Goal: Transaction & Acquisition: Download file/media

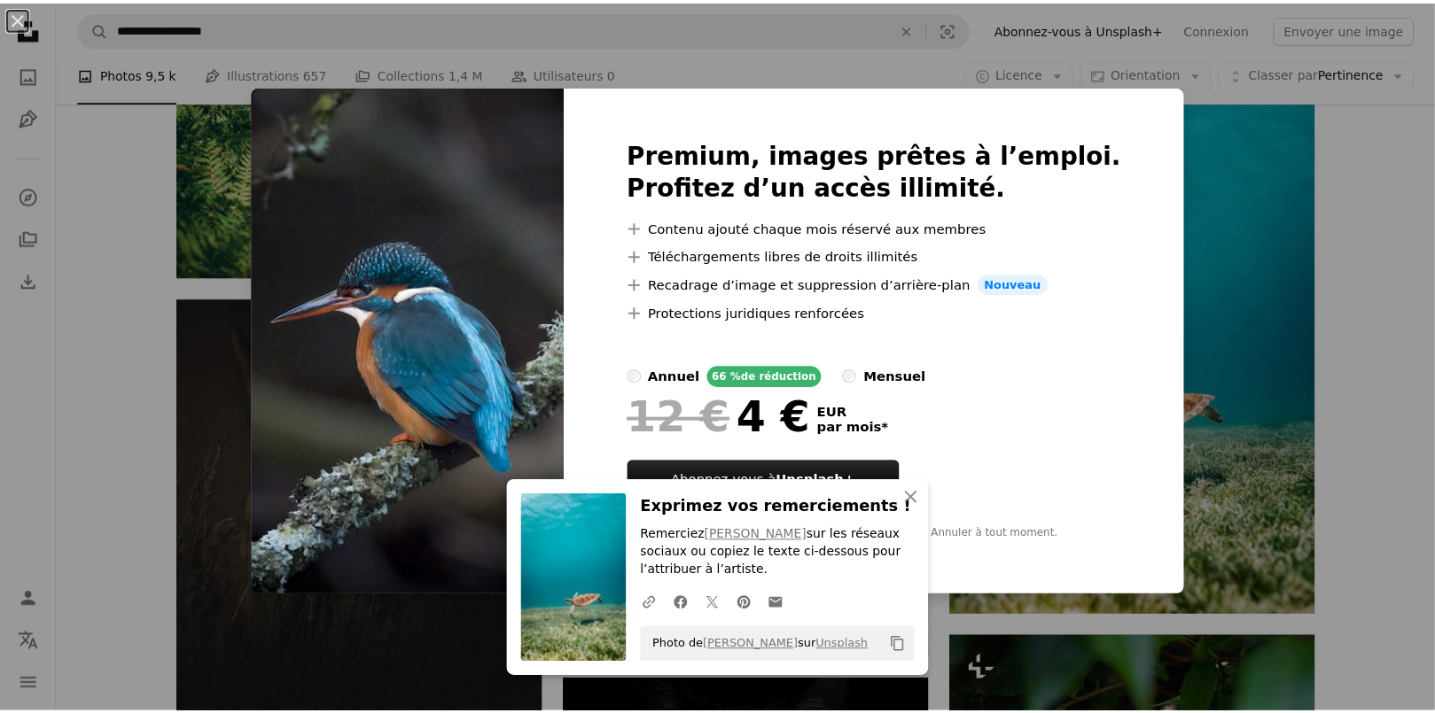
scroll to position [4077, 0]
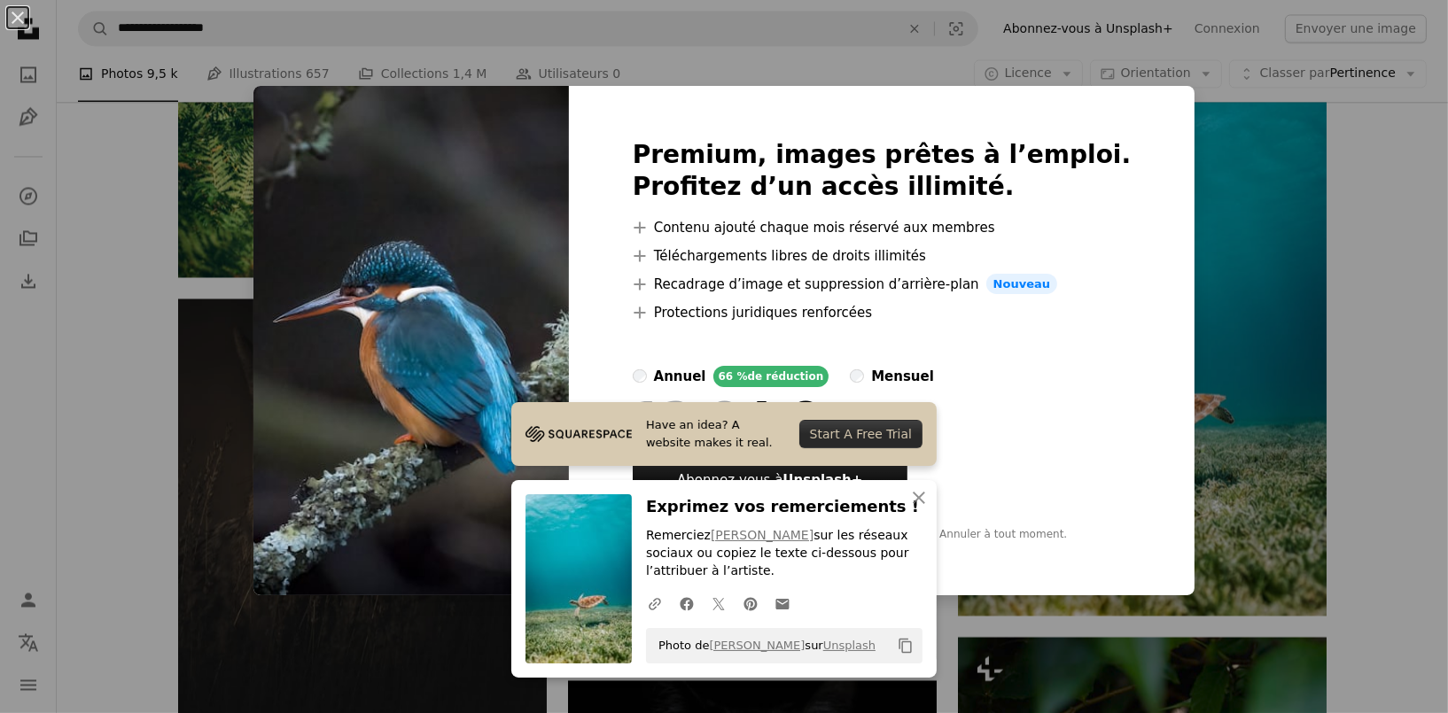
click at [1367, 237] on div "An X shape Premium, images prêtes à l’emploi. Profitez d’un accès illimité. A p…" at bounding box center [724, 356] width 1448 height 713
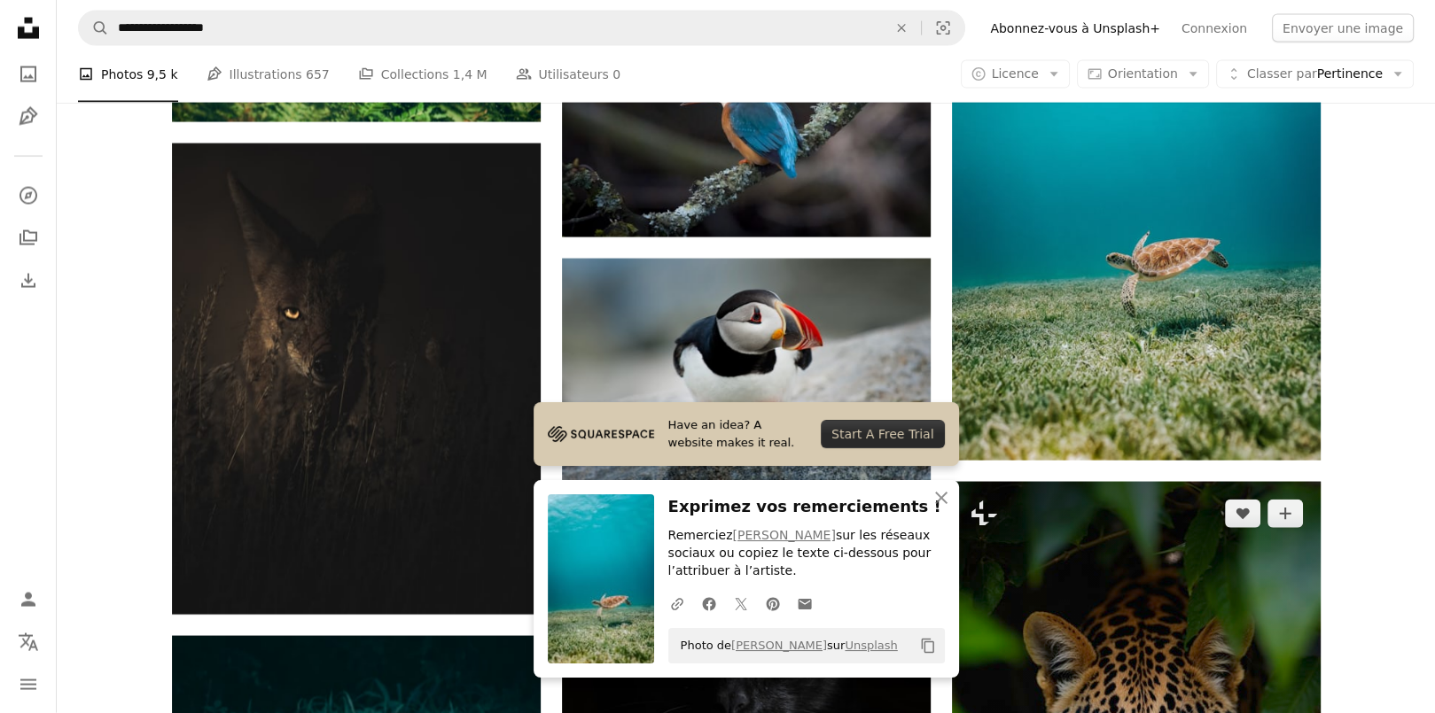
scroll to position [4343, 0]
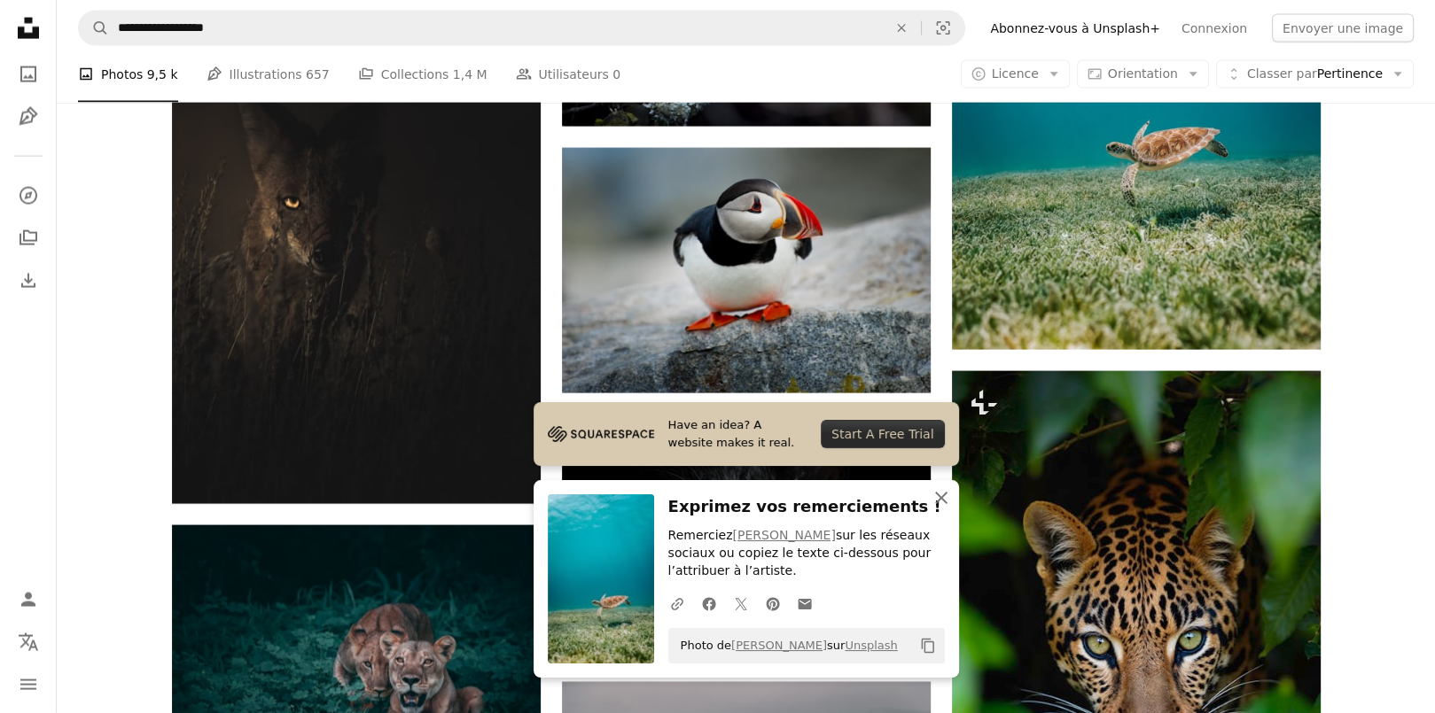
click at [944, 501] on icon "An X shape" at bounding box center [941, 497] width 21 height 21
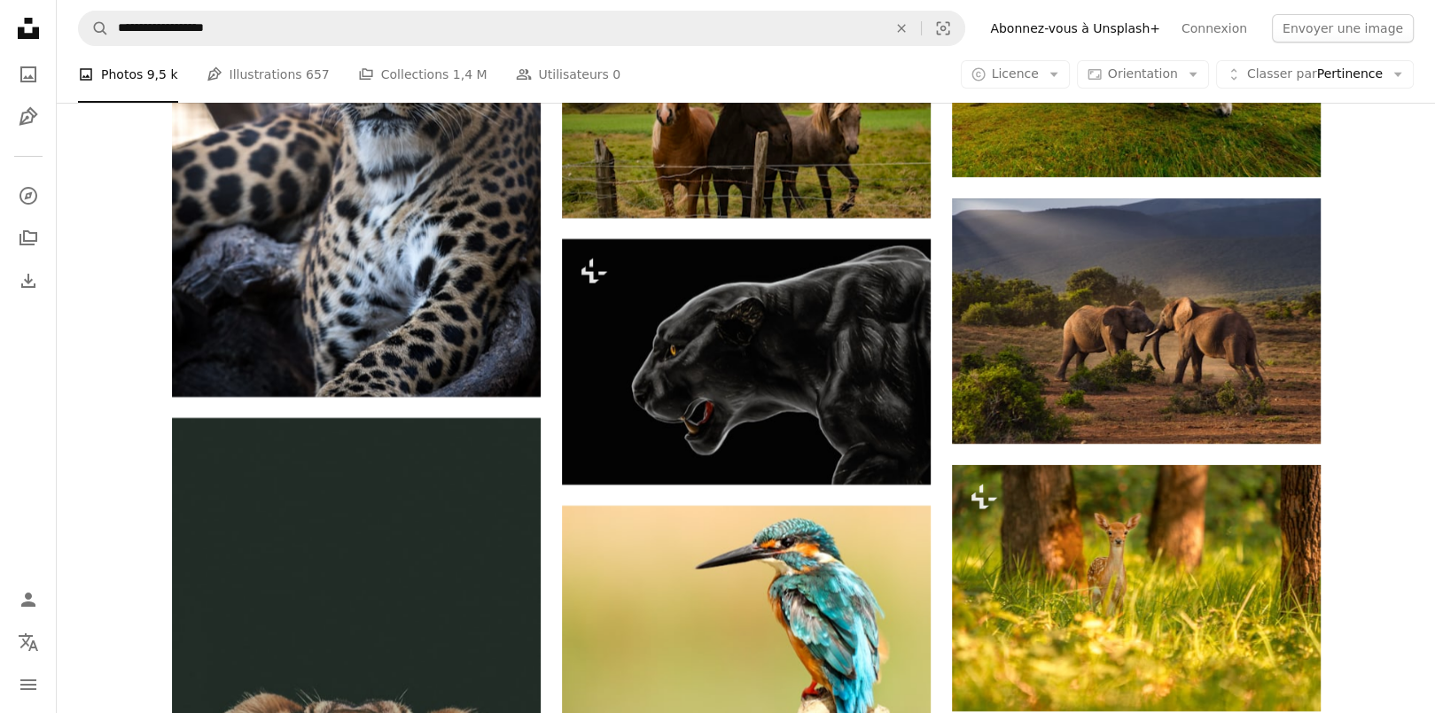
scroll to position [7711, 0]
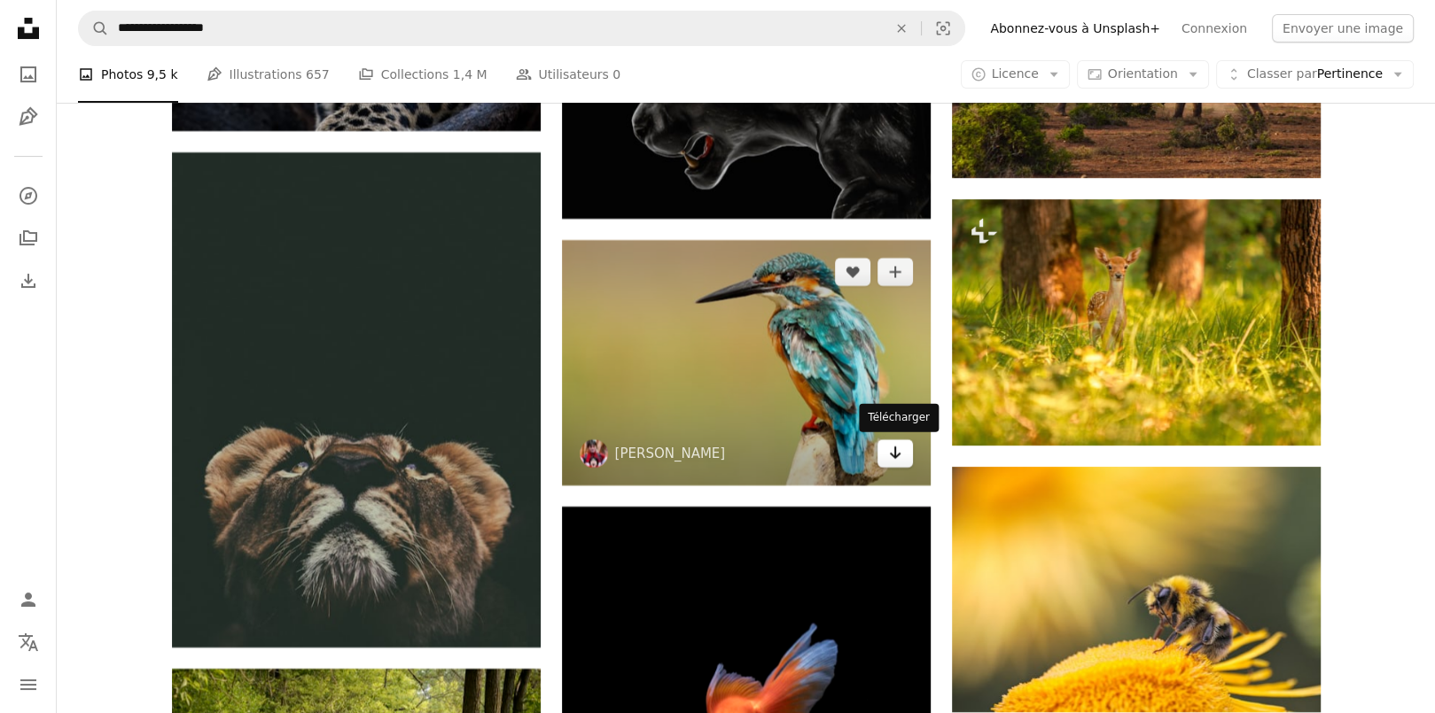
click at [890, 453] on icon "Télécharger" at bounding box center [895, 453] width 12 height 12
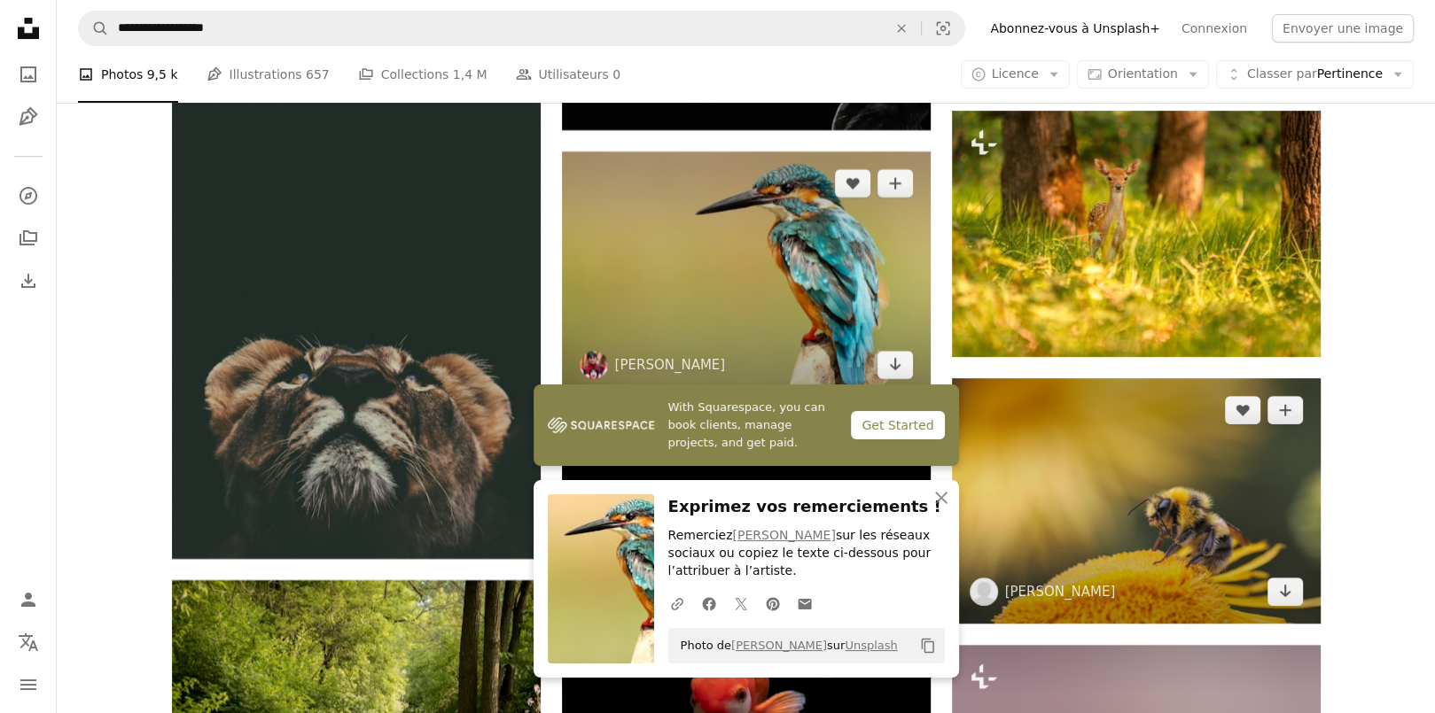
scroll to position [8065, 0]
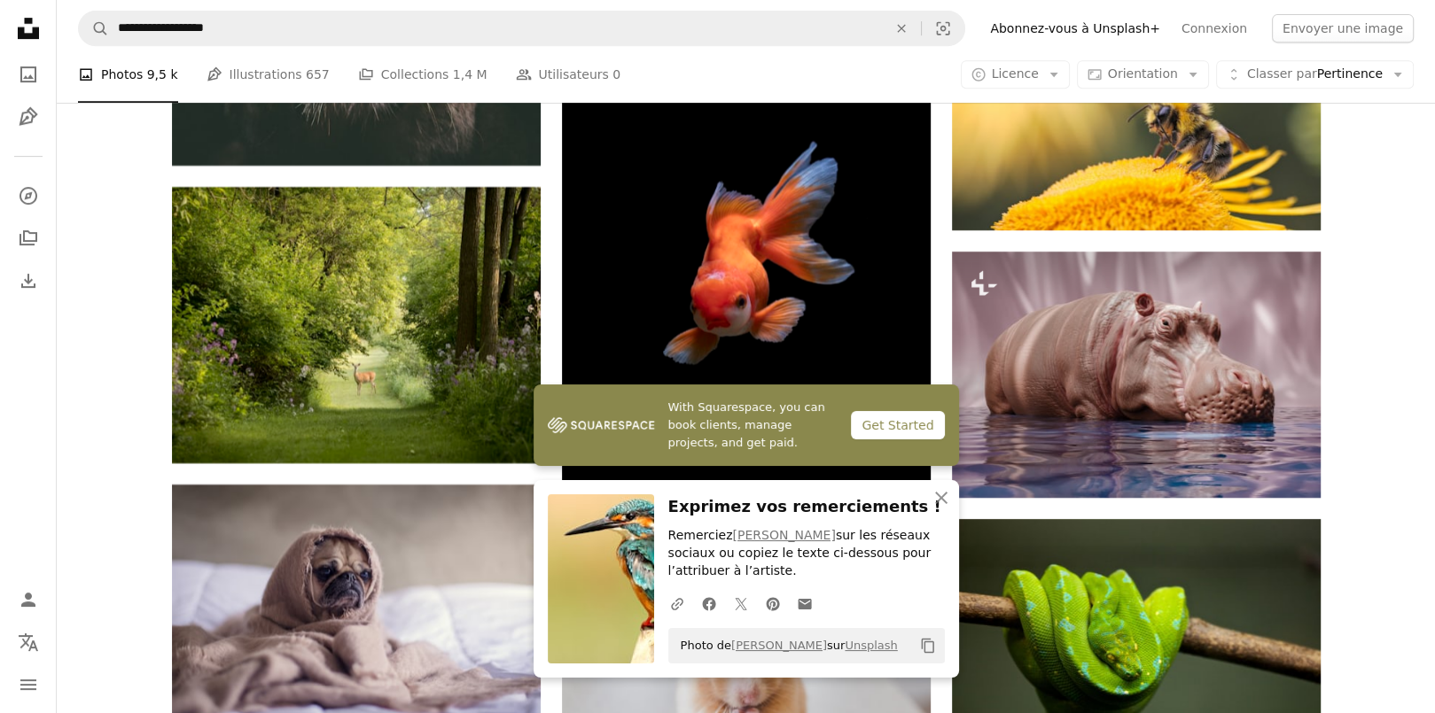
scroll to position [8420, 0]
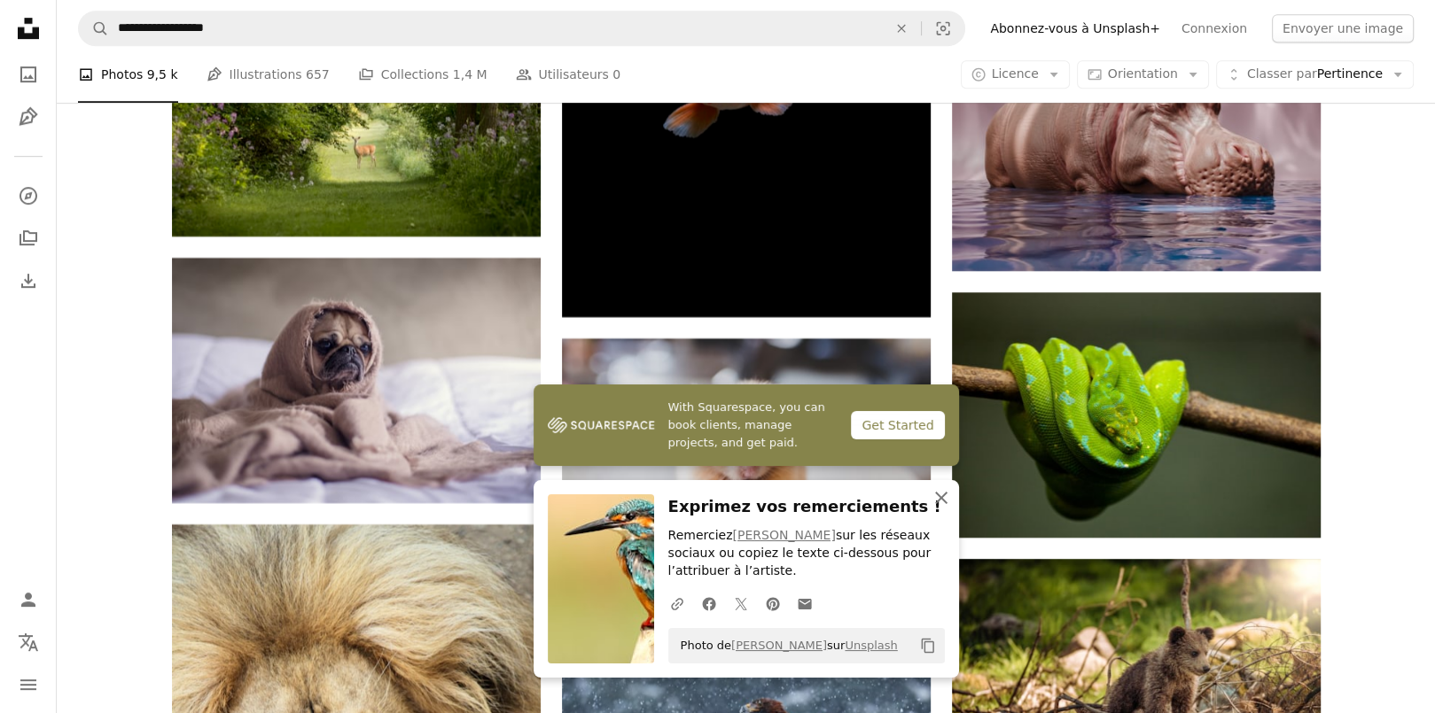
click at [941, 495] on icon "An X shape" at bounding box center [941, 497] width 21 height 21
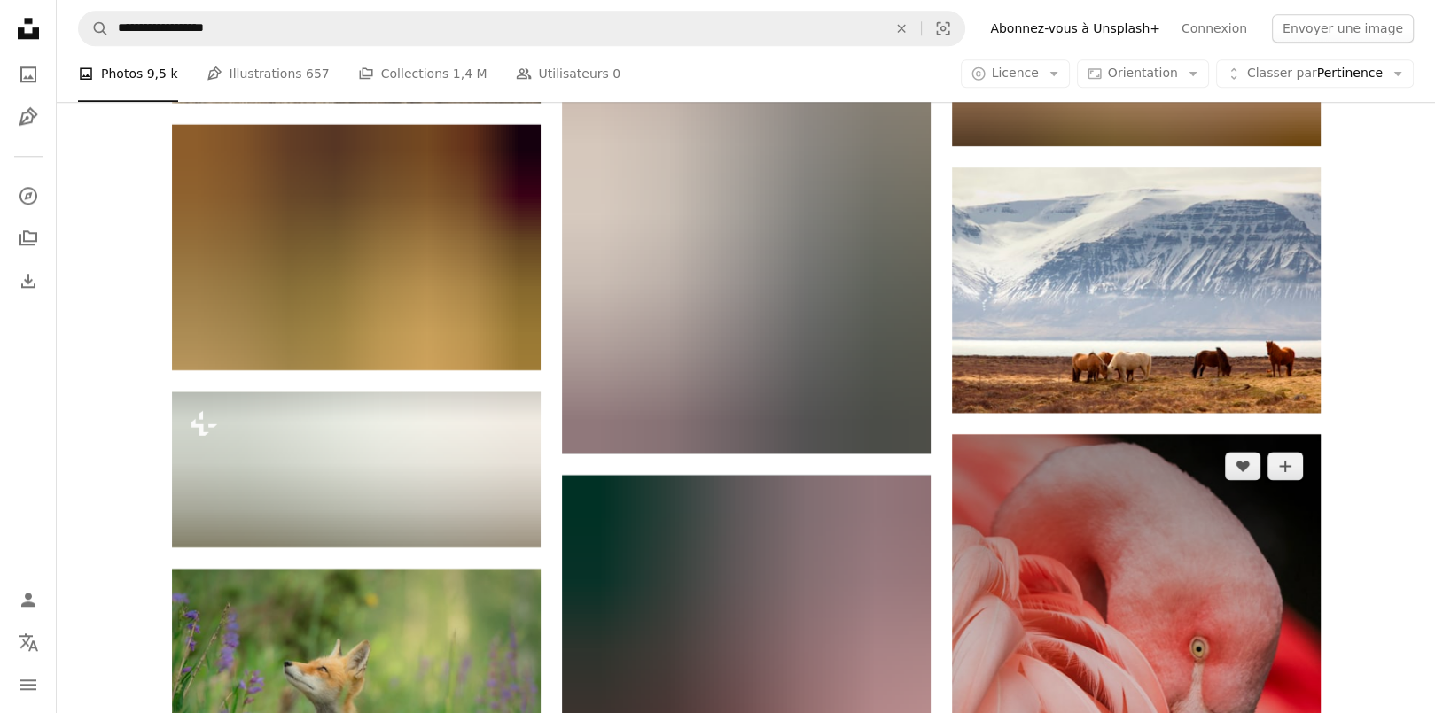
scroll to position [9749, 0]
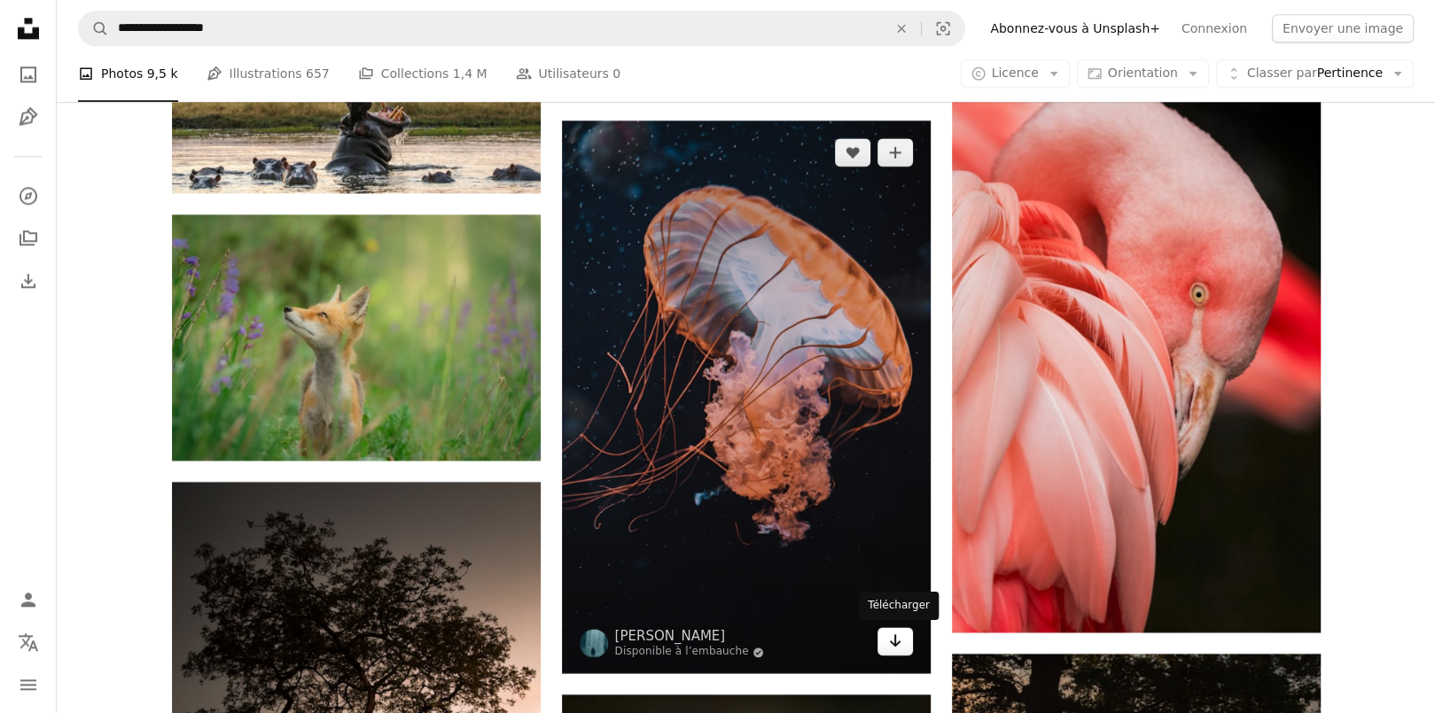
click at [897, 640] on icon "Arrow pointing down" at bounding box center [895, 640] width 14 height 21
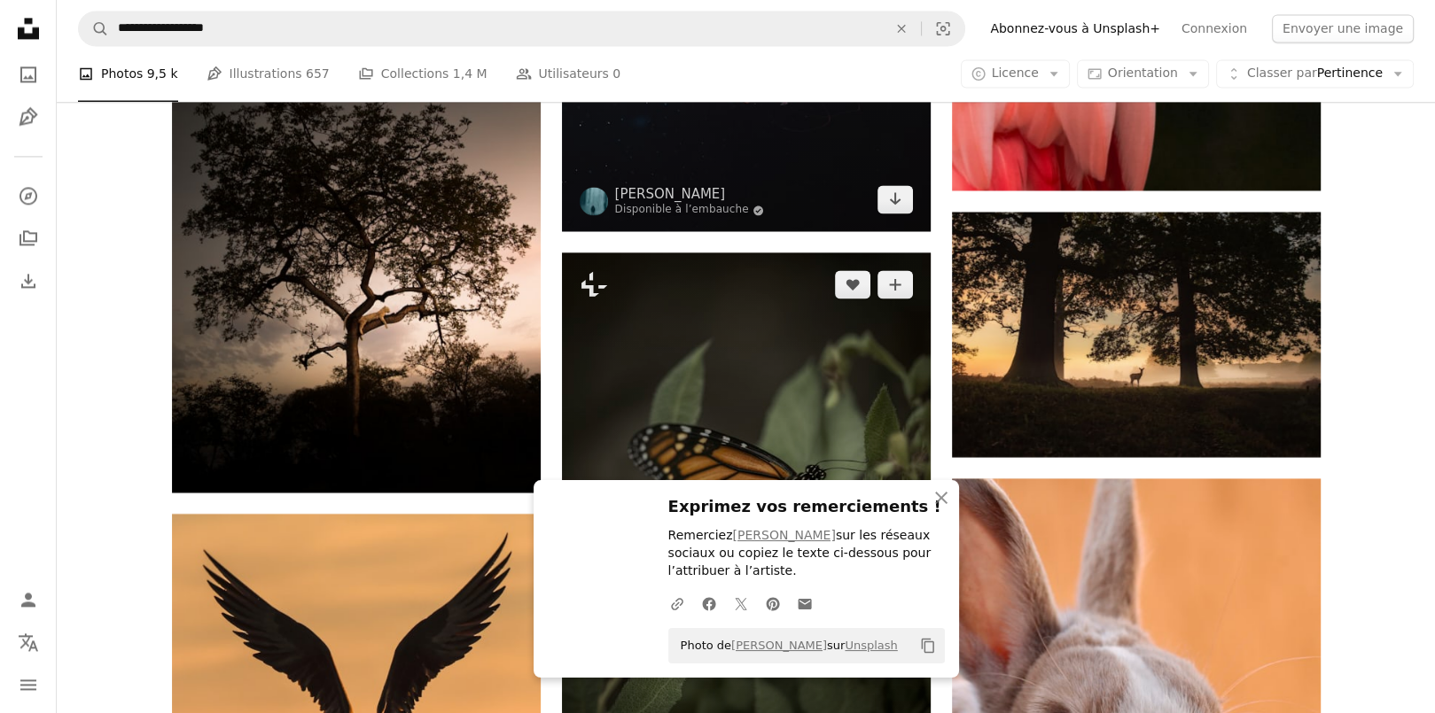
scroll to position [10192, 0]
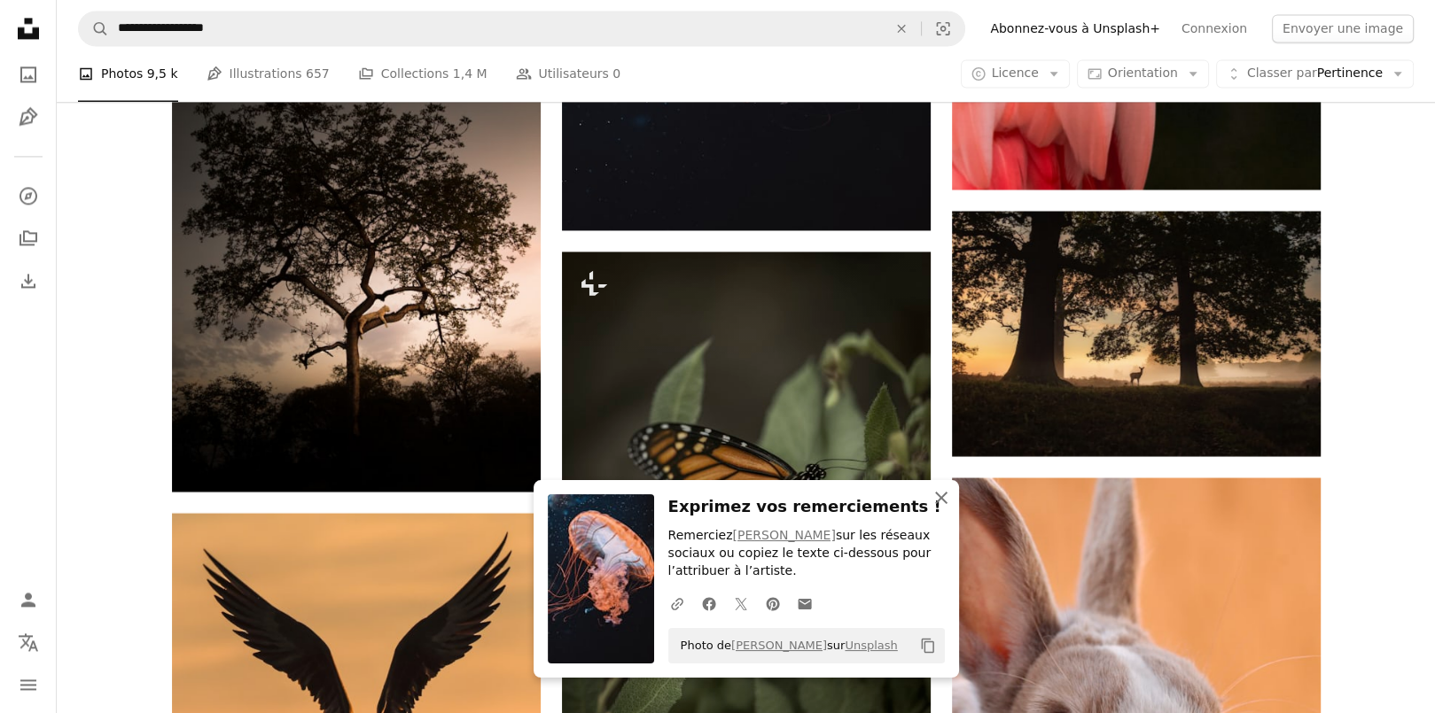
click at [942, 497] on icon "An X shape" at bounding box center [941, 497] width 21 height 21
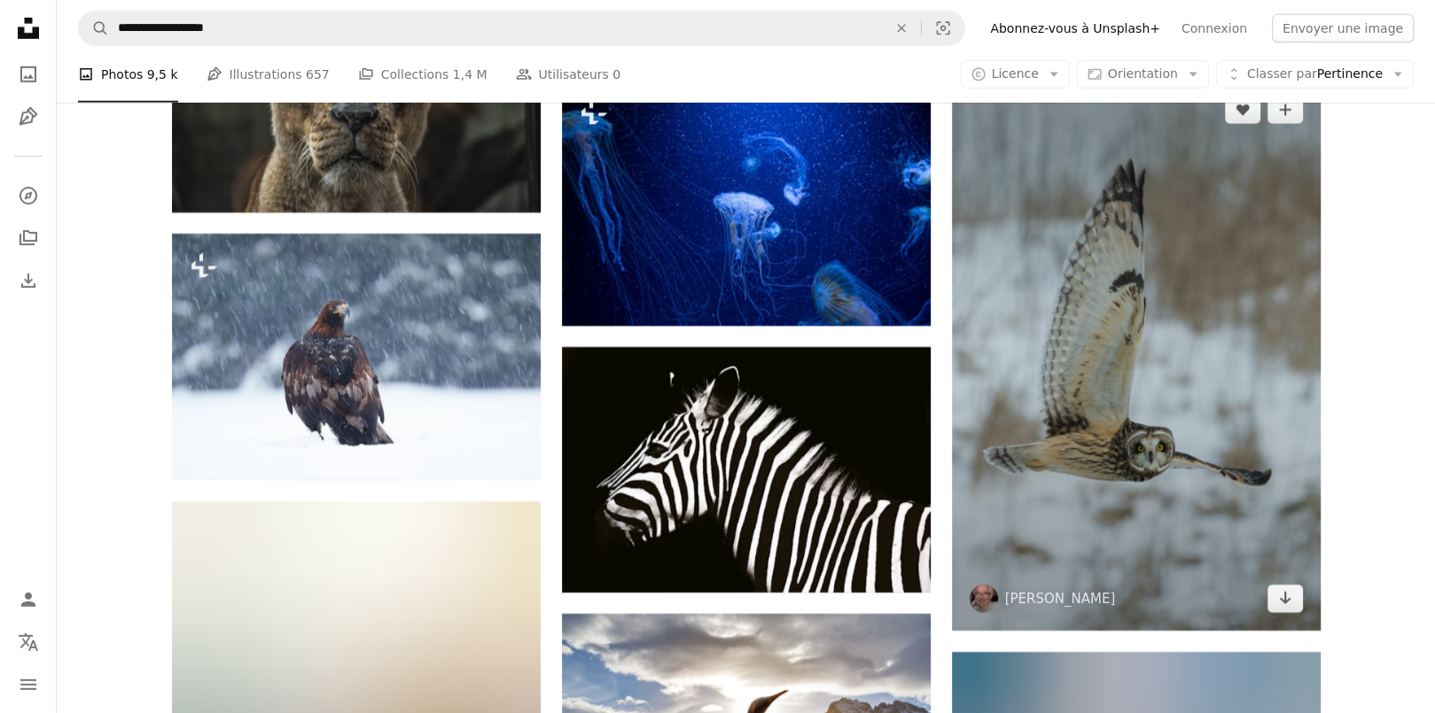
scroll to position [13471, 0]
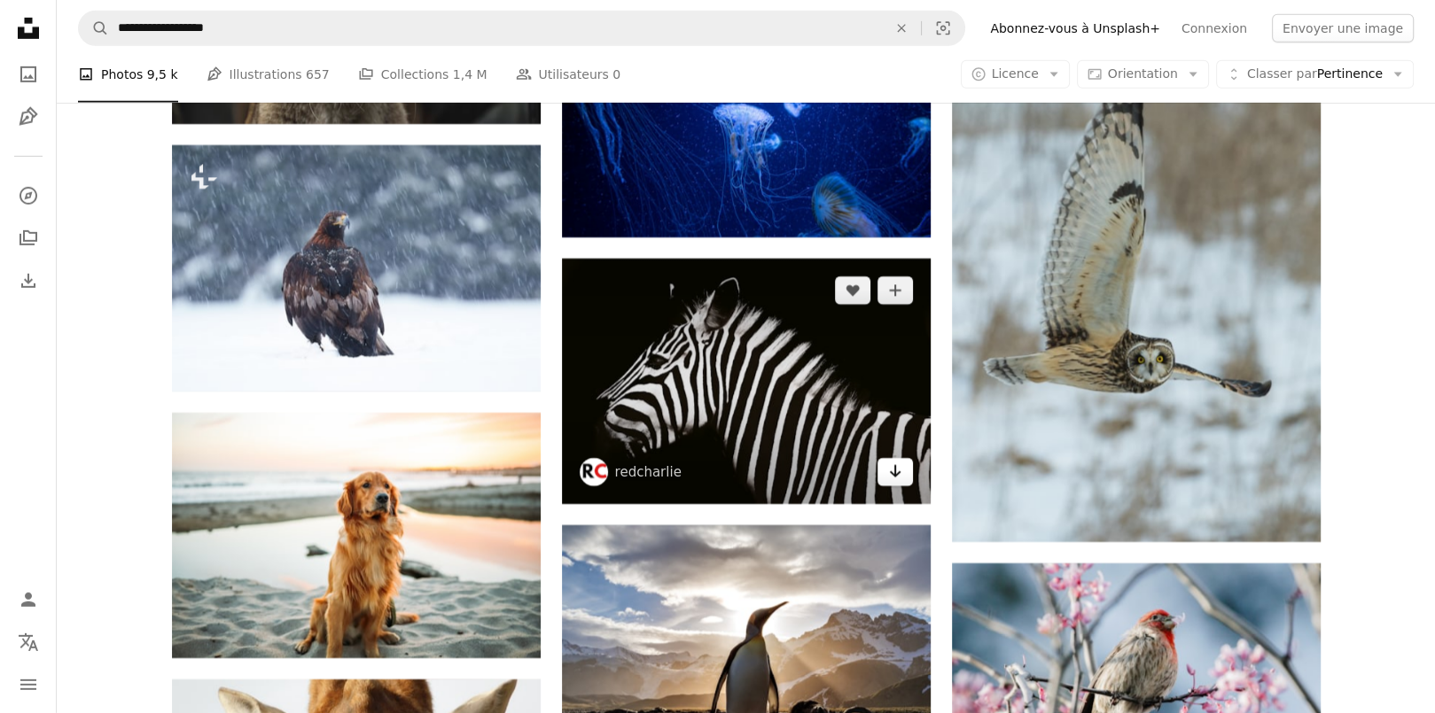
click at [898, 471] on icon "Télécharger" at bounding box center [895, 471] width 12 height 12
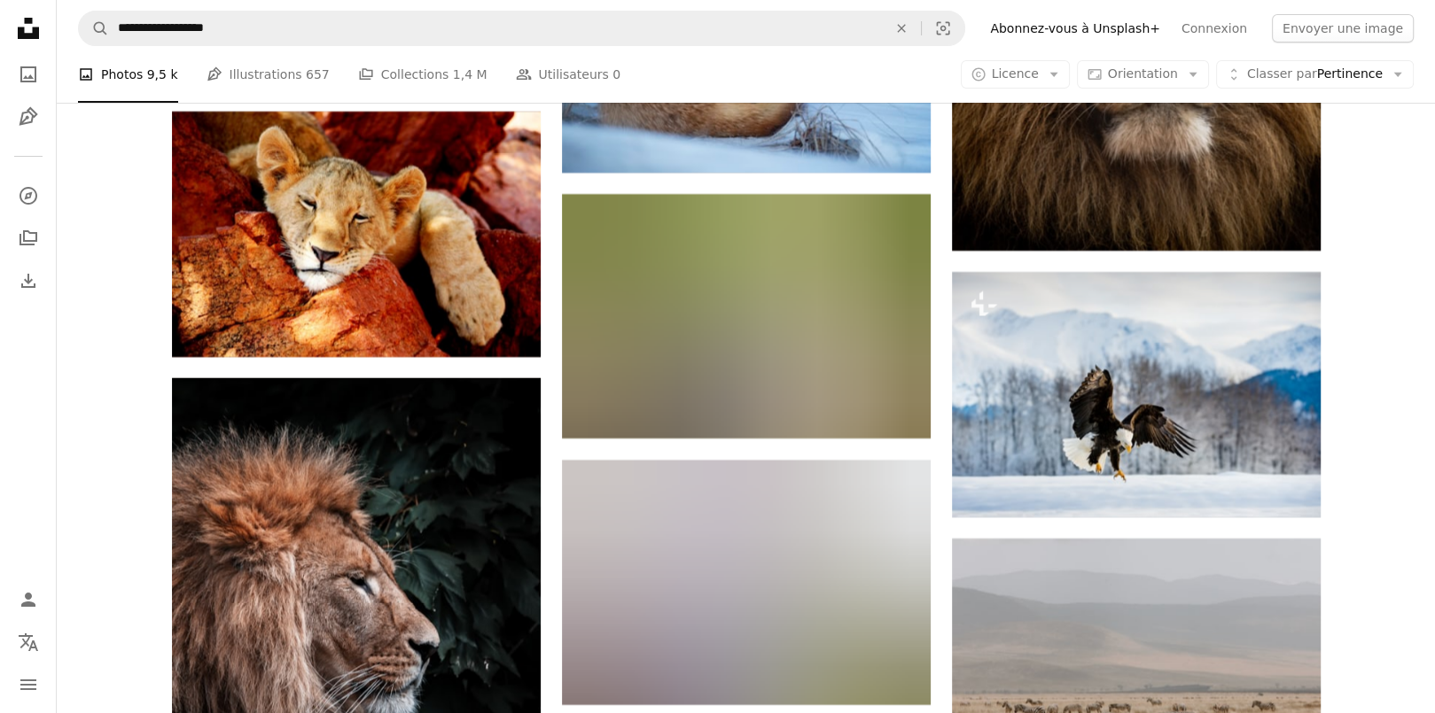
scroll to position [14623, 0]
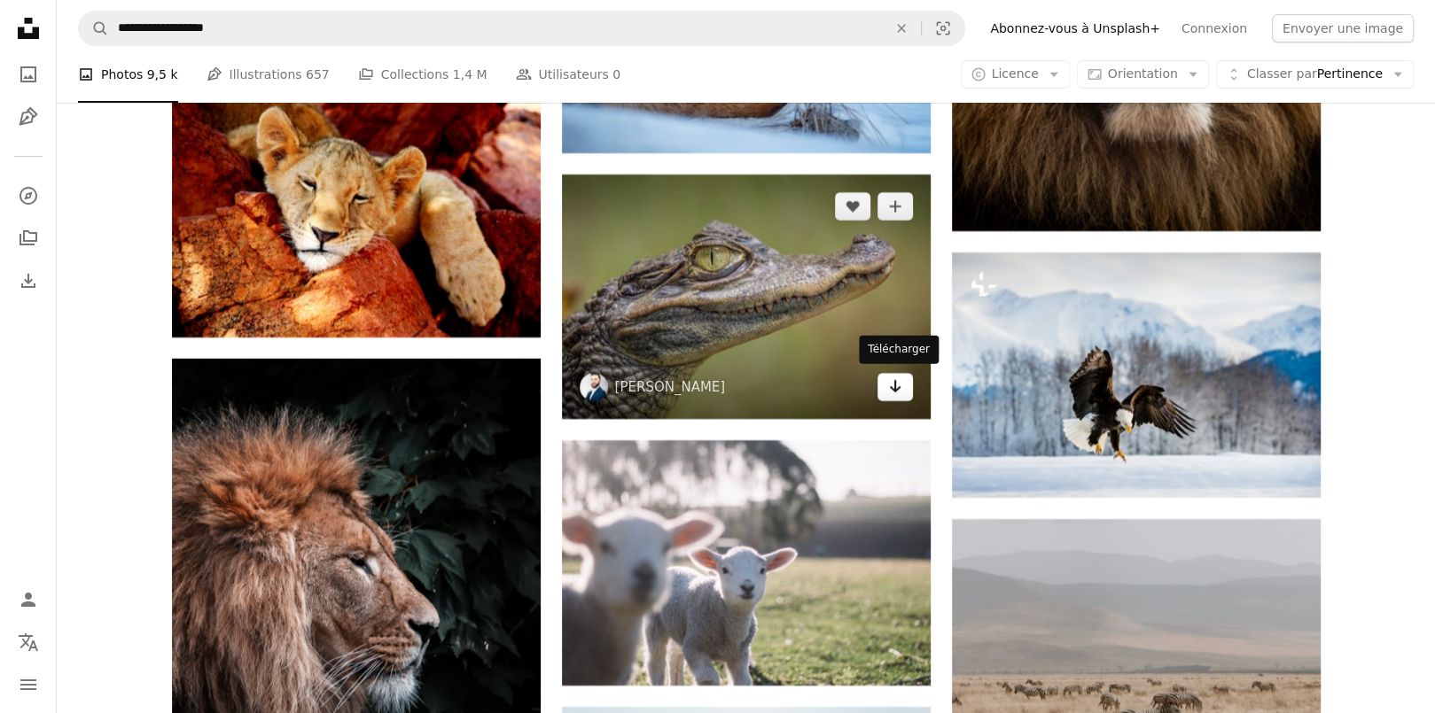
click at [907, 391] on link "Arrow pointing down" at bounding box center [894, 387] width 35 height 28
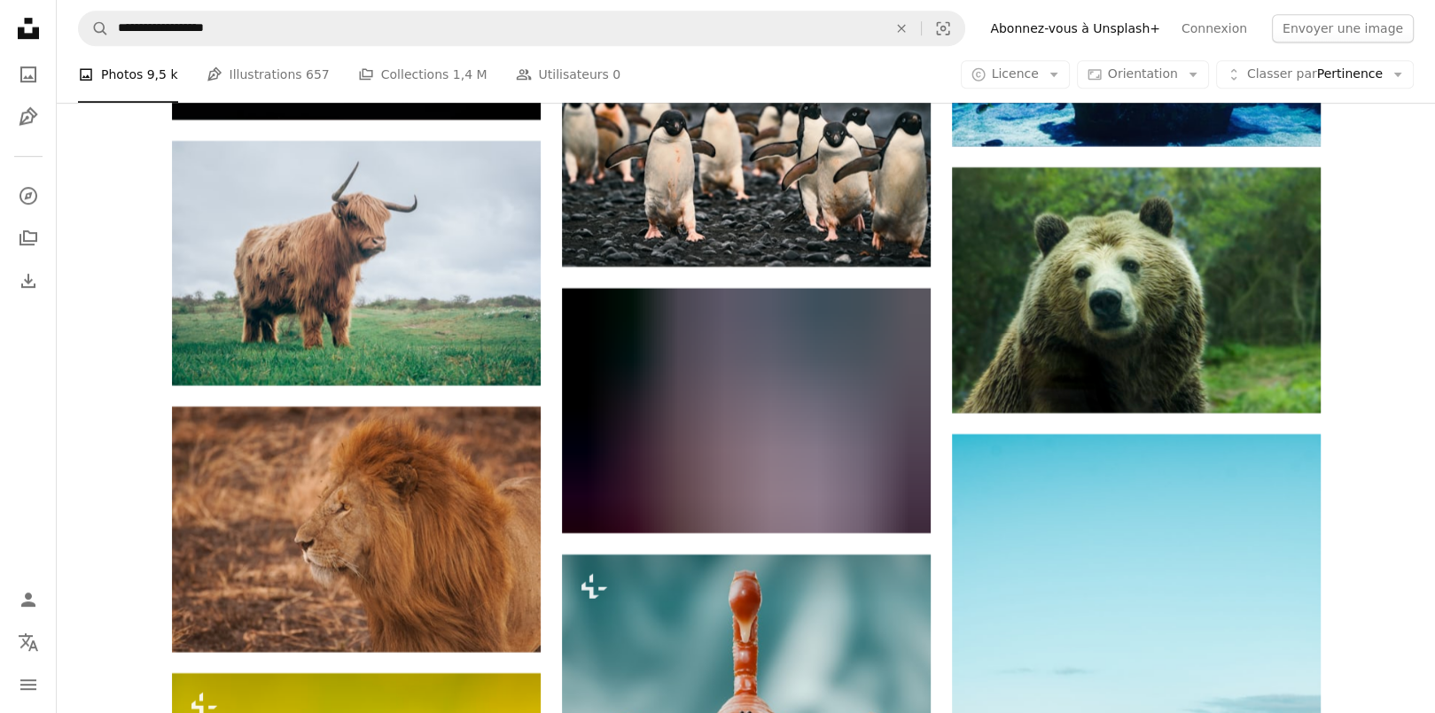
scroll to position [15776, 0]
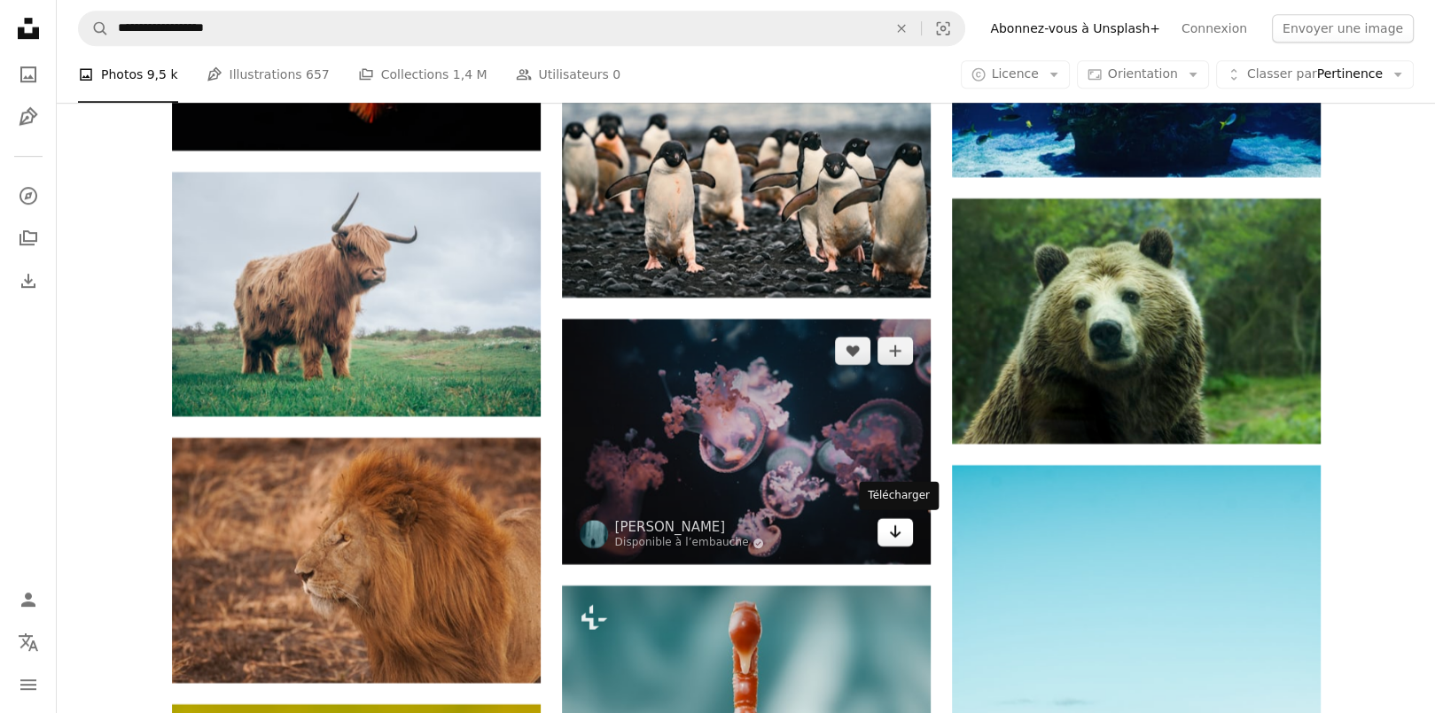
click at [898, 531] on icon "Télécharger" at bounding box center [895, 532] width 12 height 12
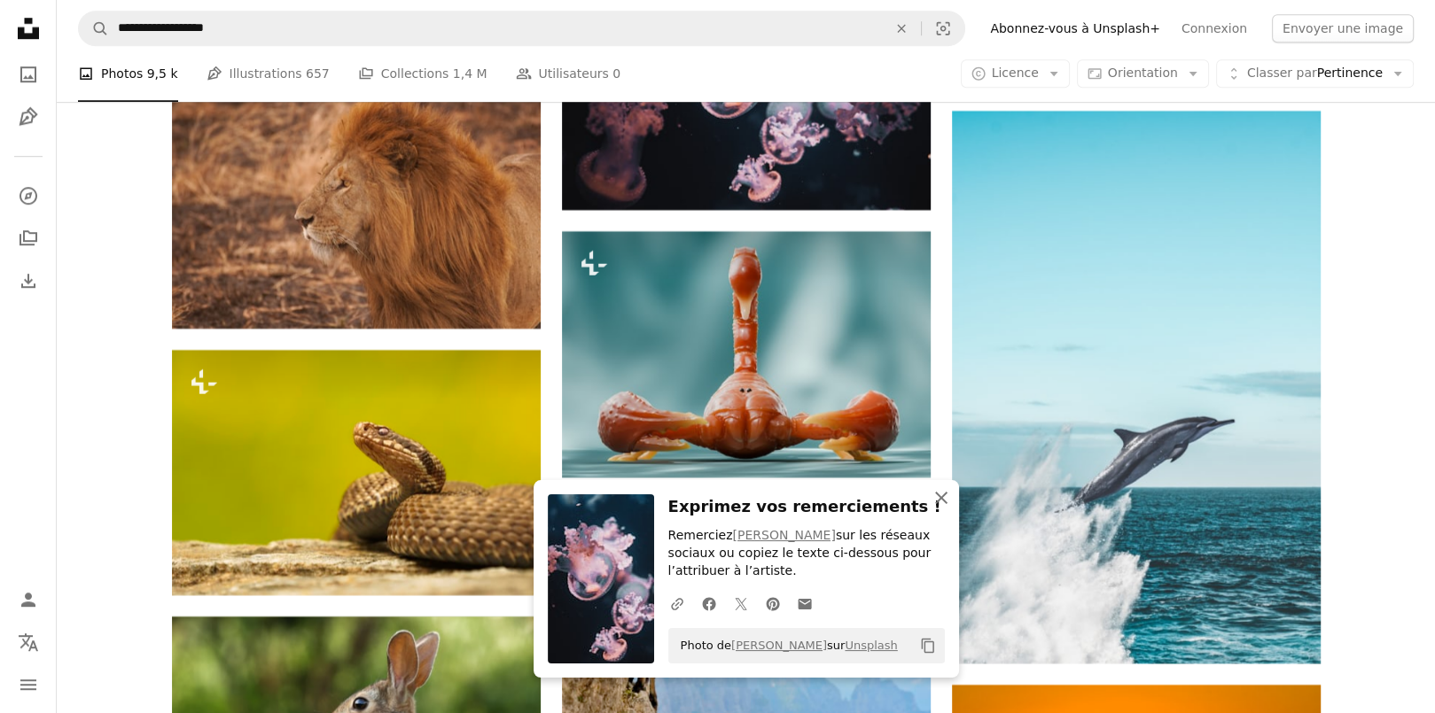
click at [940, 497] on icon "button" at bounding box center [941, 498] width 12 height 12
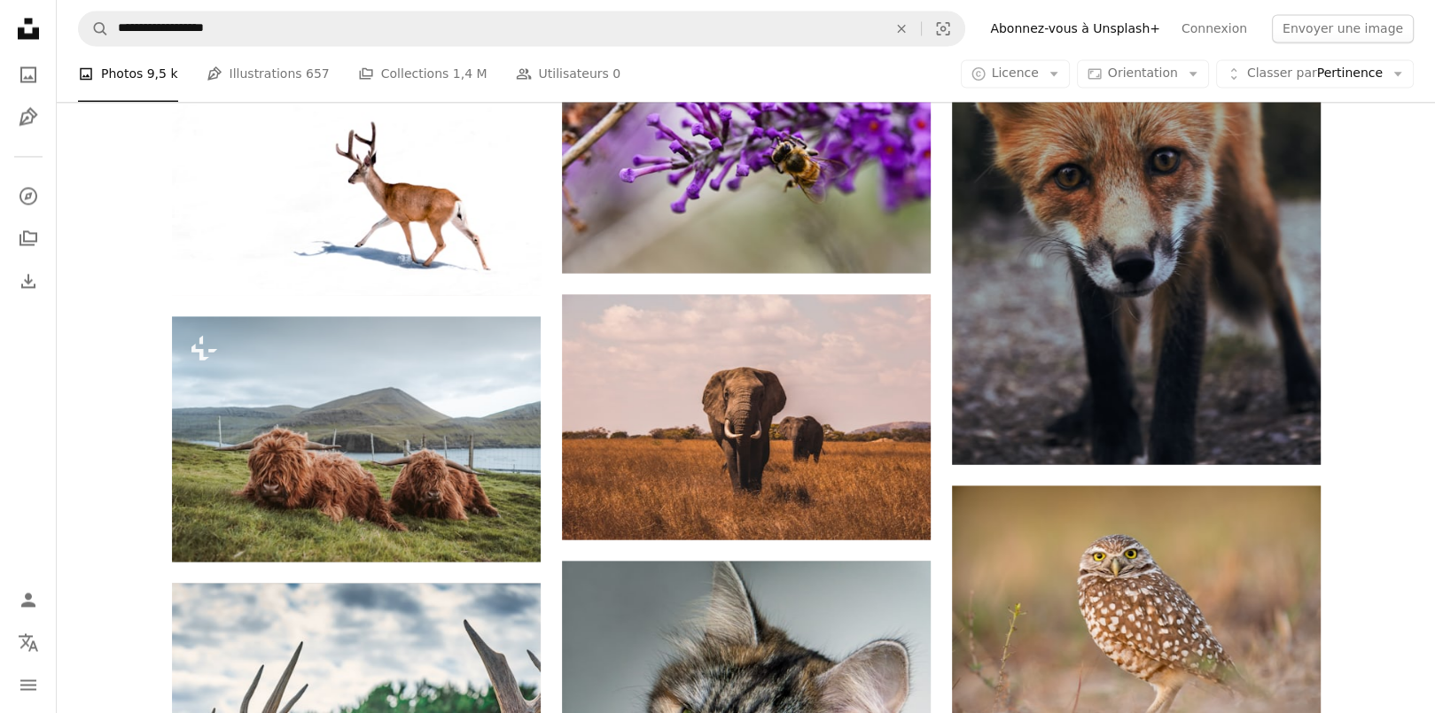
scroll to position [17991, 0]
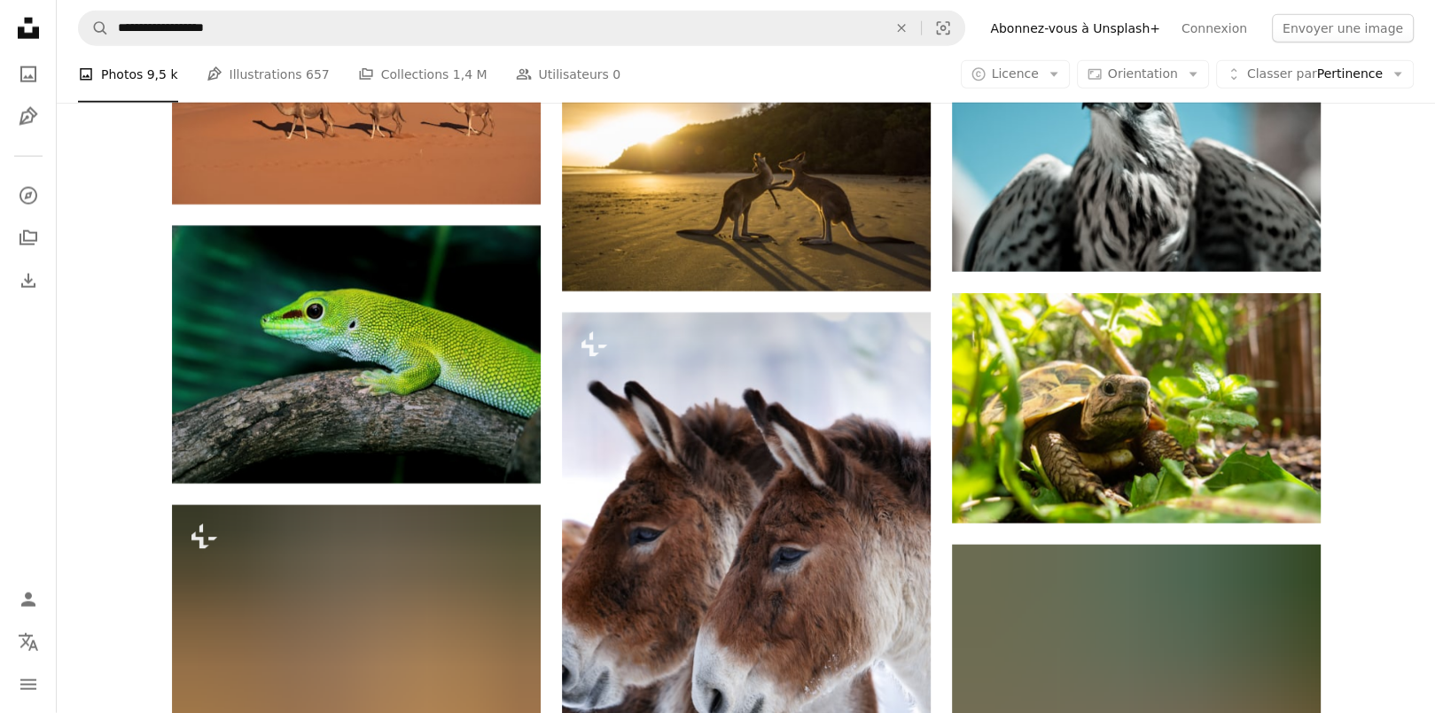
scroll to position [19232, 0]
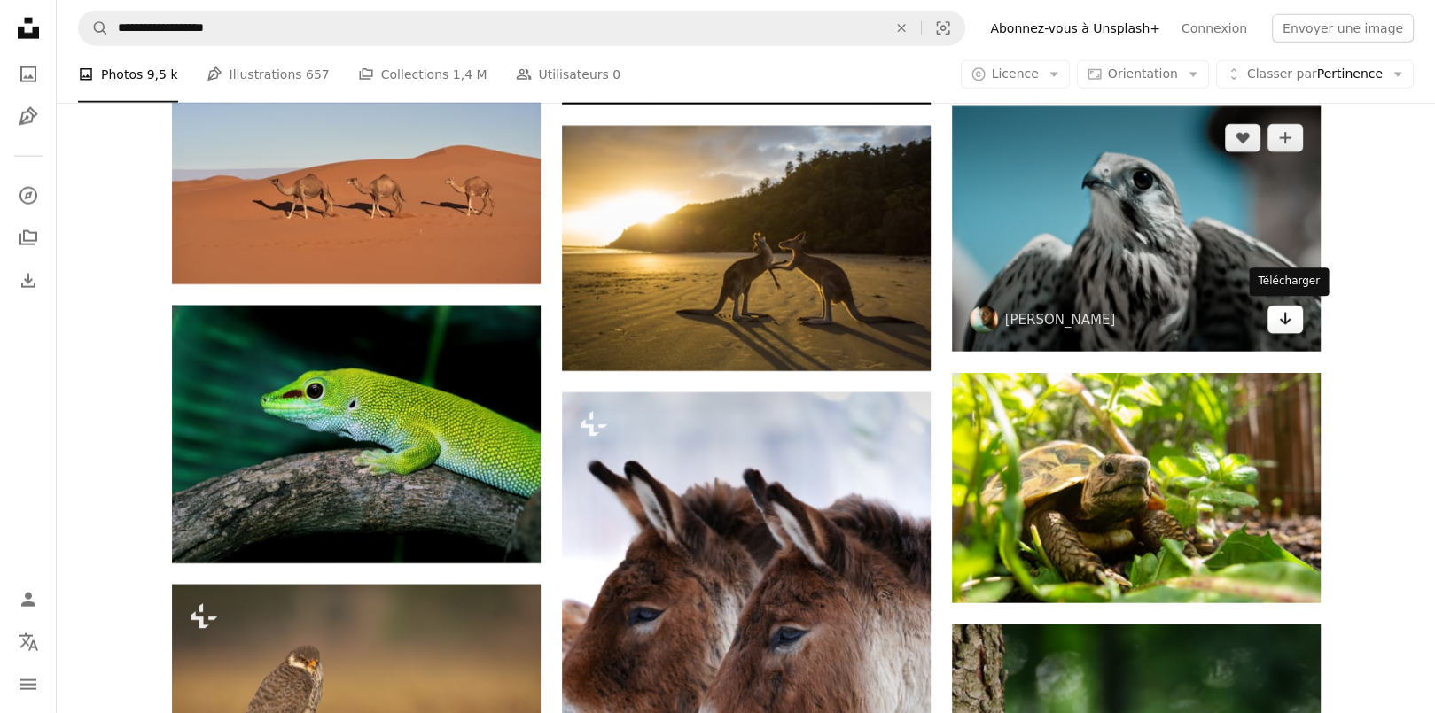
click at [1294, 319] on link "Arrow pointing down" at bounding box center [1284, 320] width 35 height 28
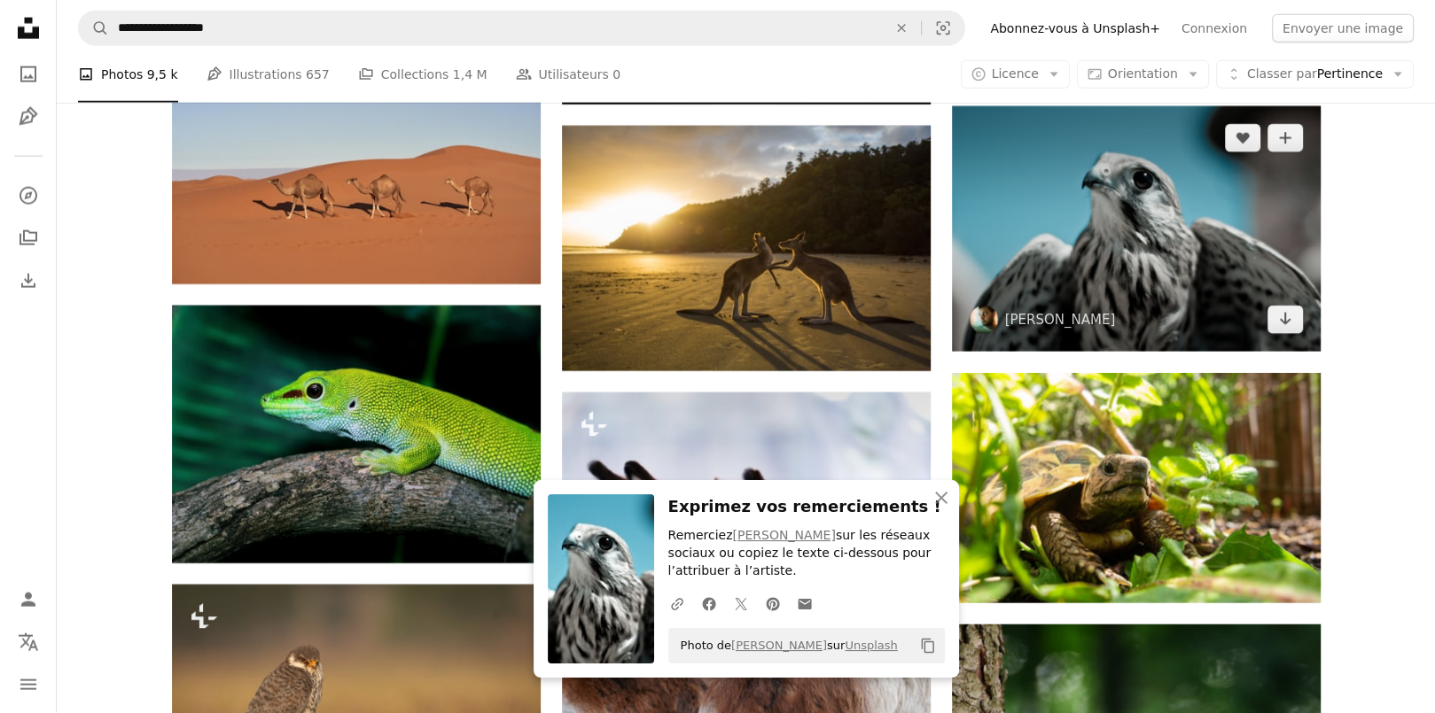
scroll to position [19587, 0]
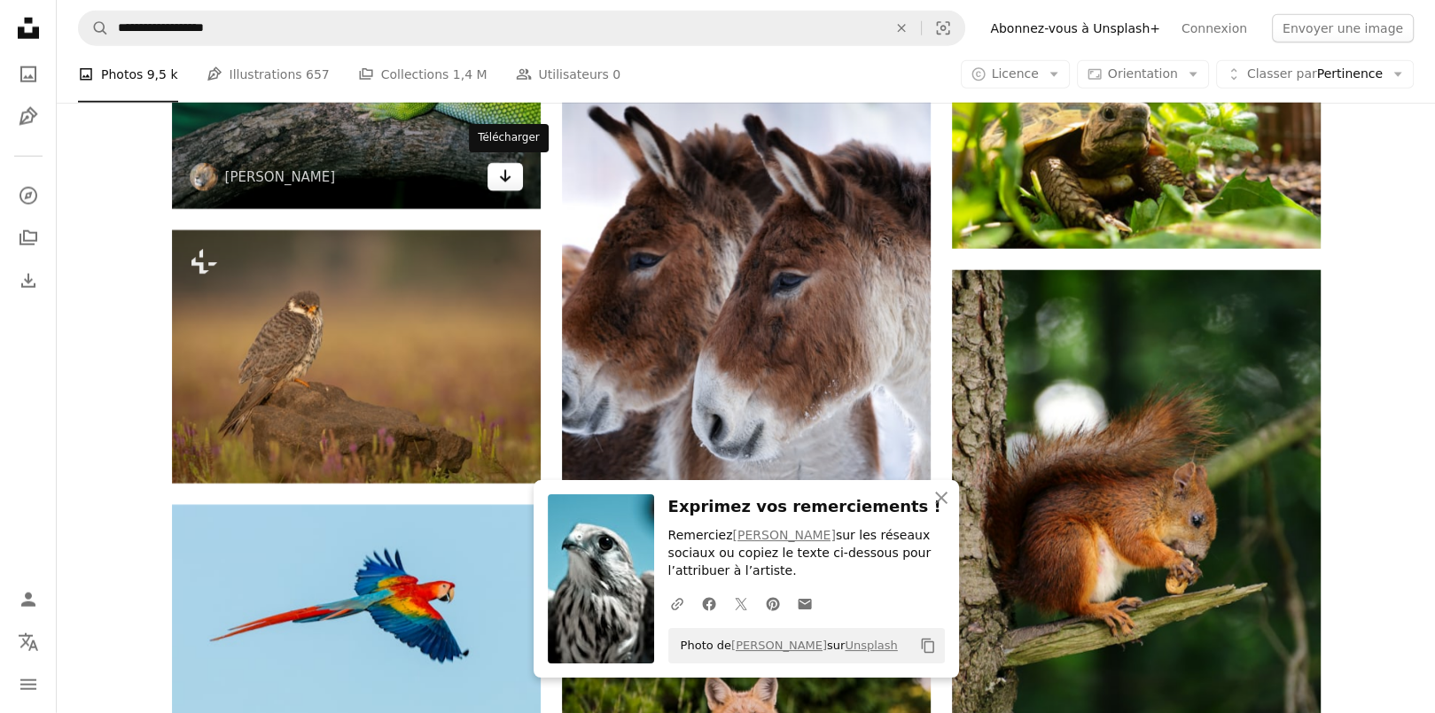
click at [515, 175] on link "Arrow pointing down" at bounding box center [504, 177] width 35 height 28
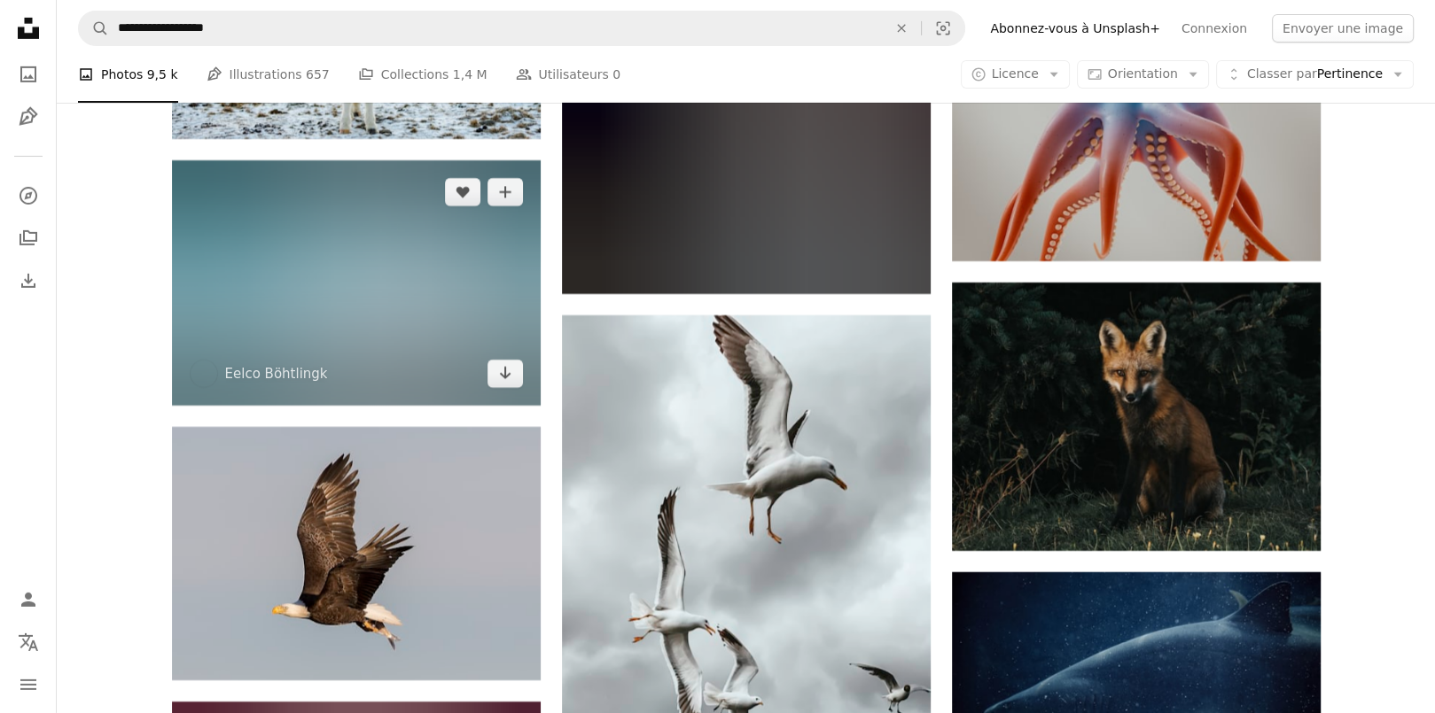
scroll to position [20827, 0]
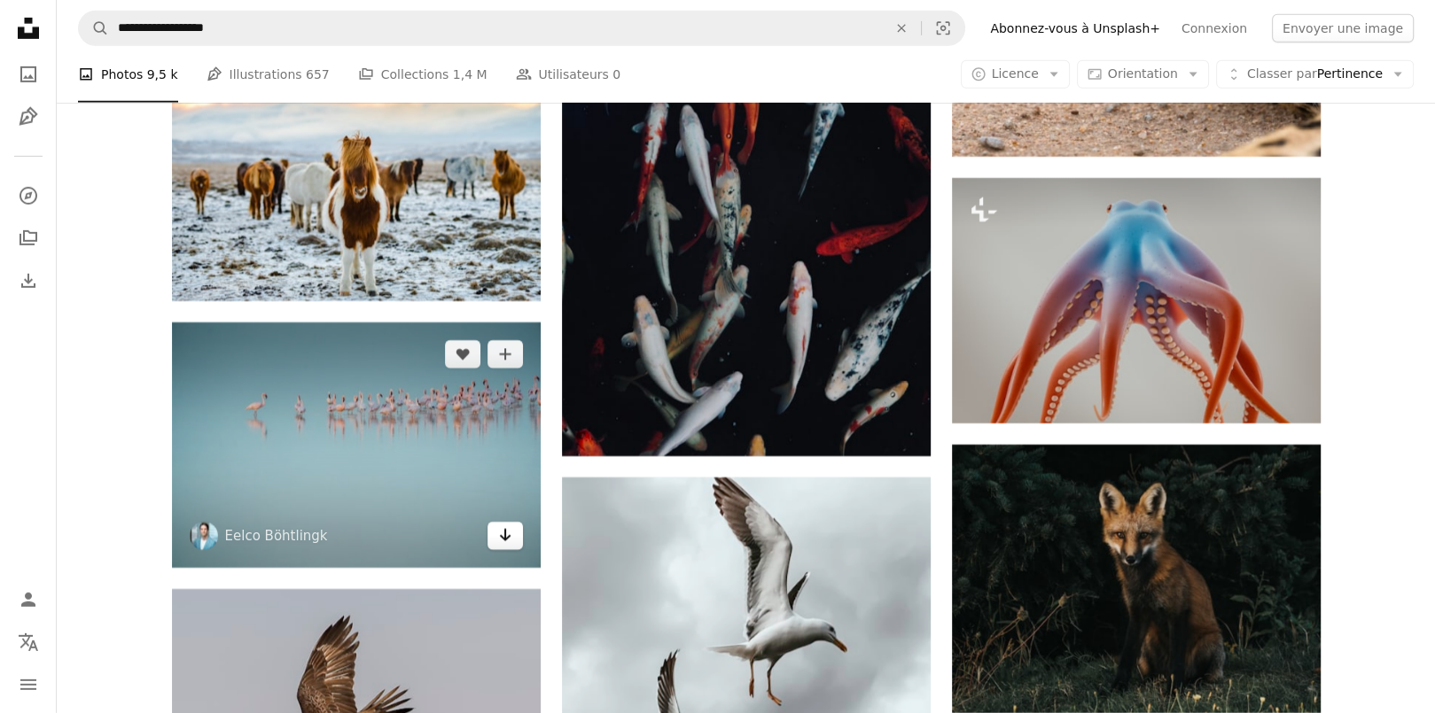
click at [512, 537] on link "Arrow pointing down" at bounding box center [504, 536] width 35 height 28
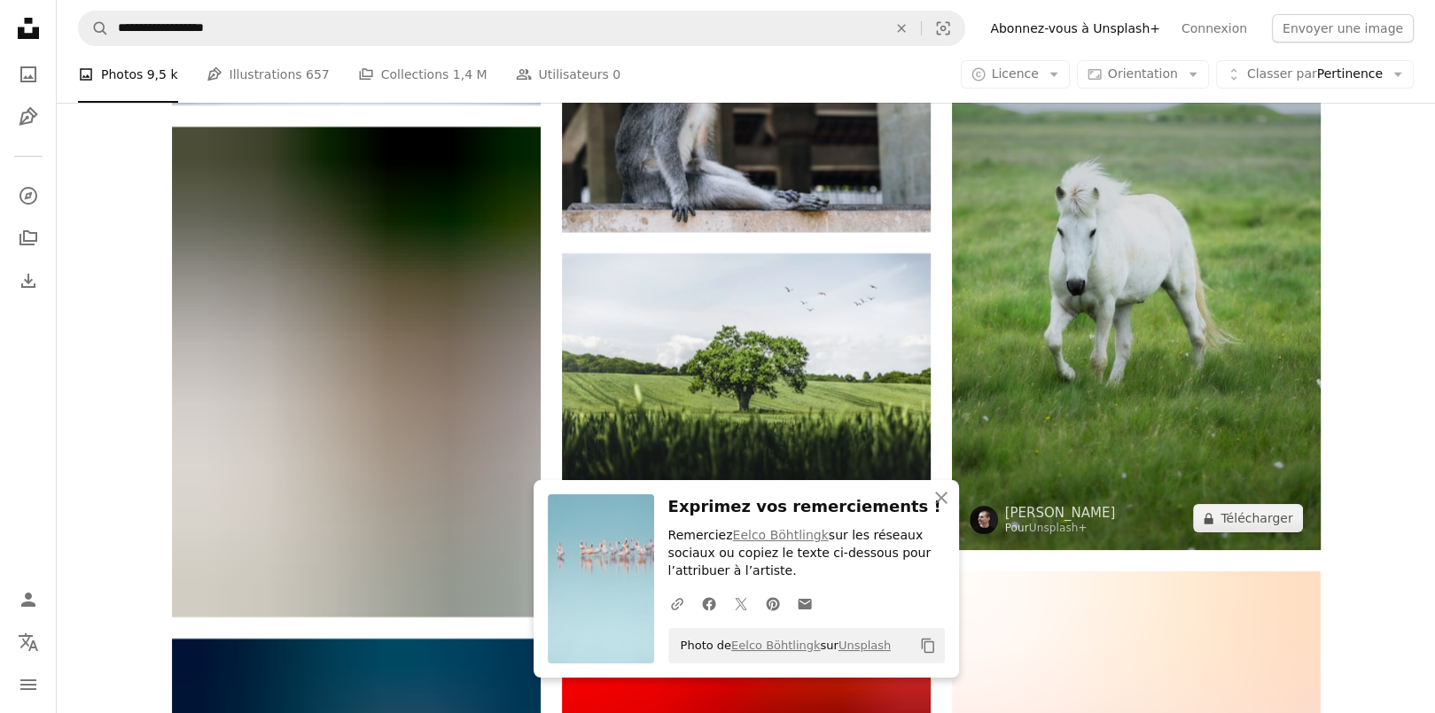
scroll to position [21979, 0]
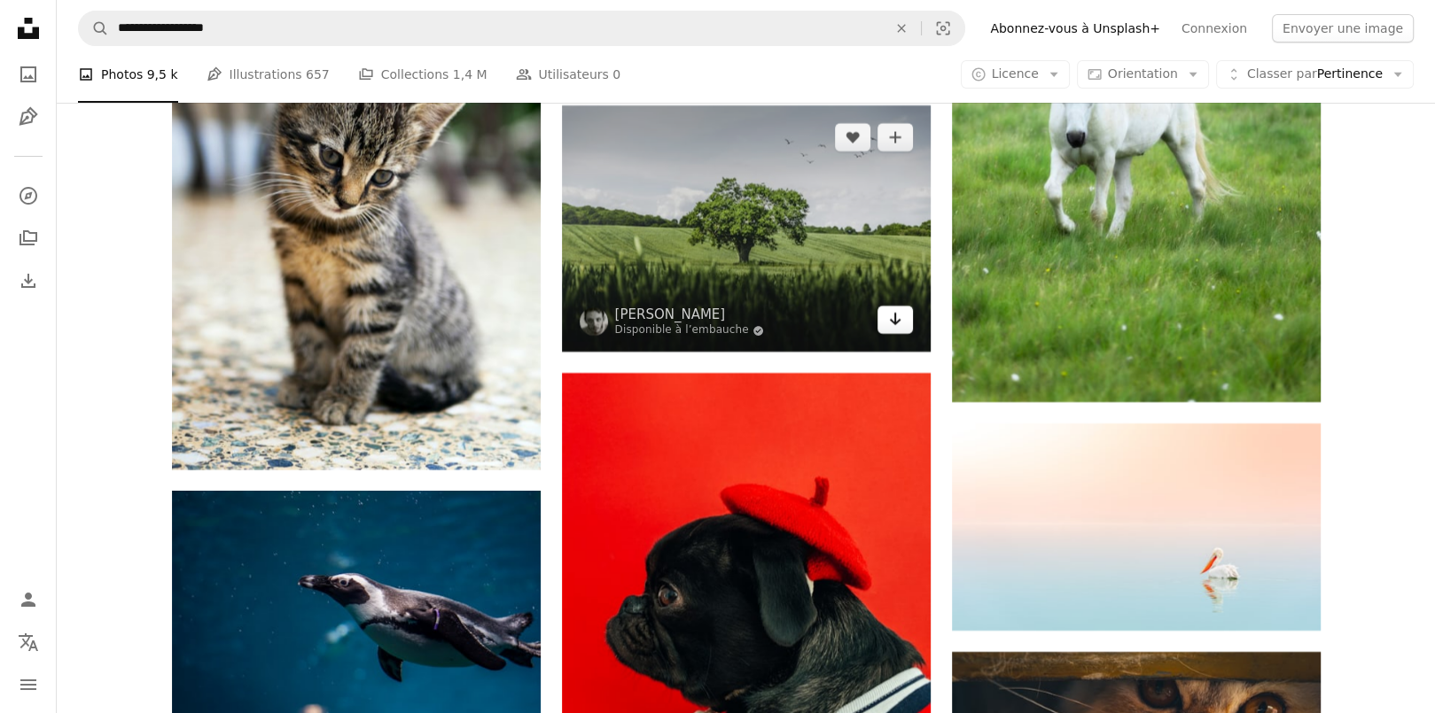
click at [898, 317] on icon "Télécharger" at bounding box center [895, 319] width 12 height 12
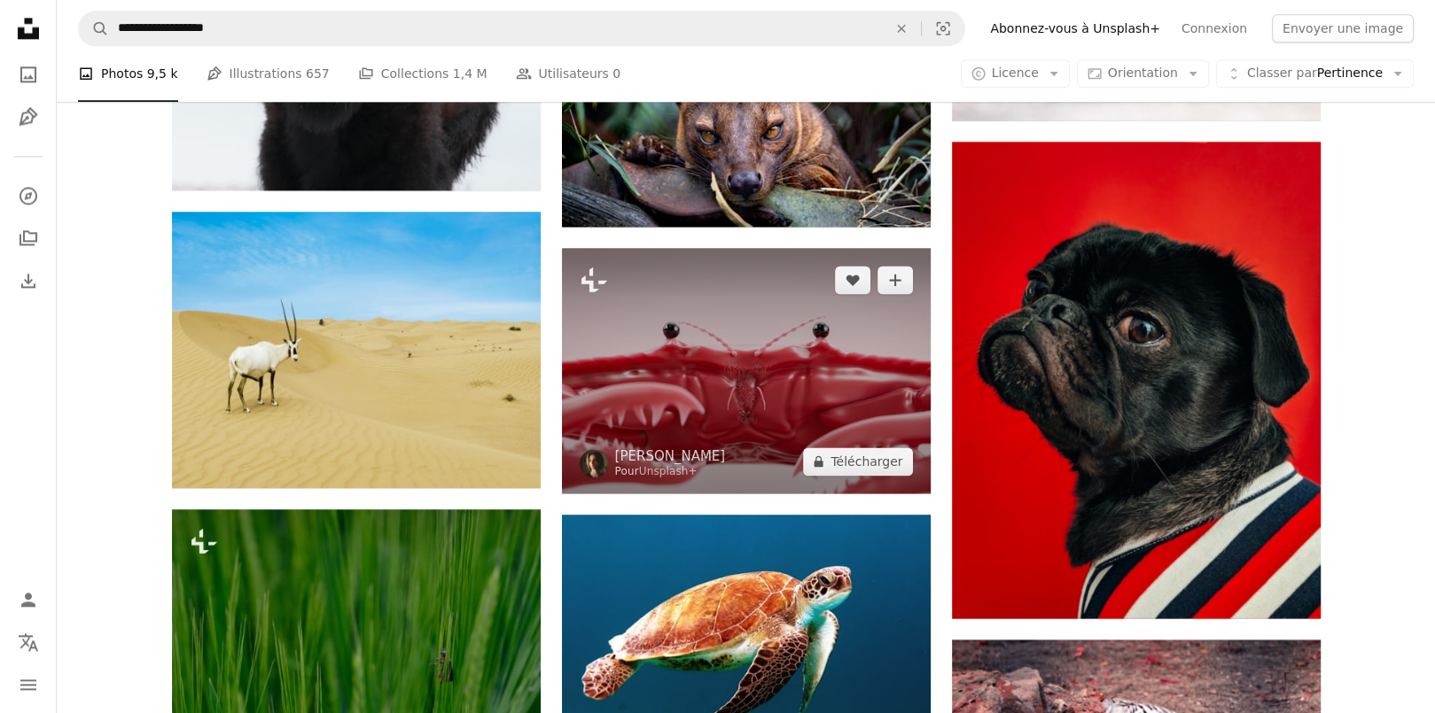
scroll to position [24461, 0]
click at [869, 463] on button "A lock Télécharger" at bounding box center [857, 462] width 109 height 28
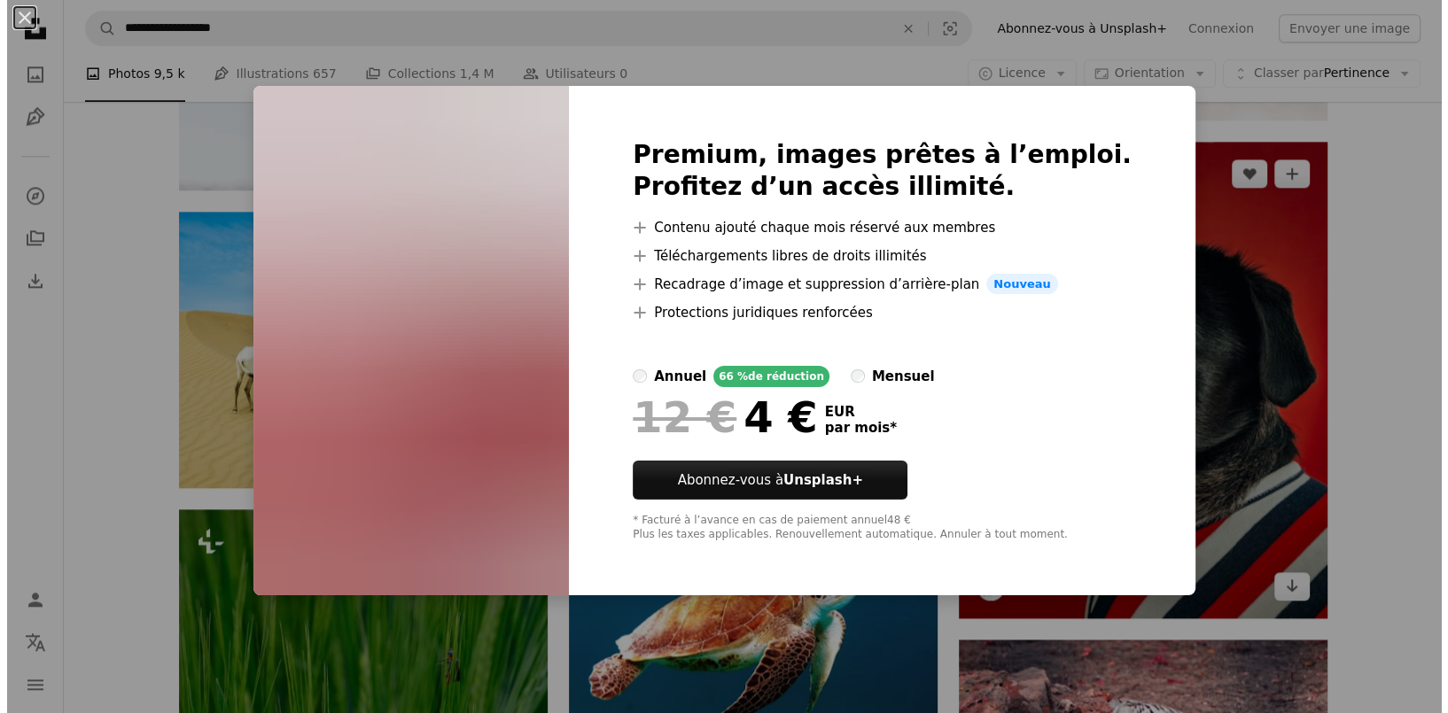
scroll to position [24816, 0]
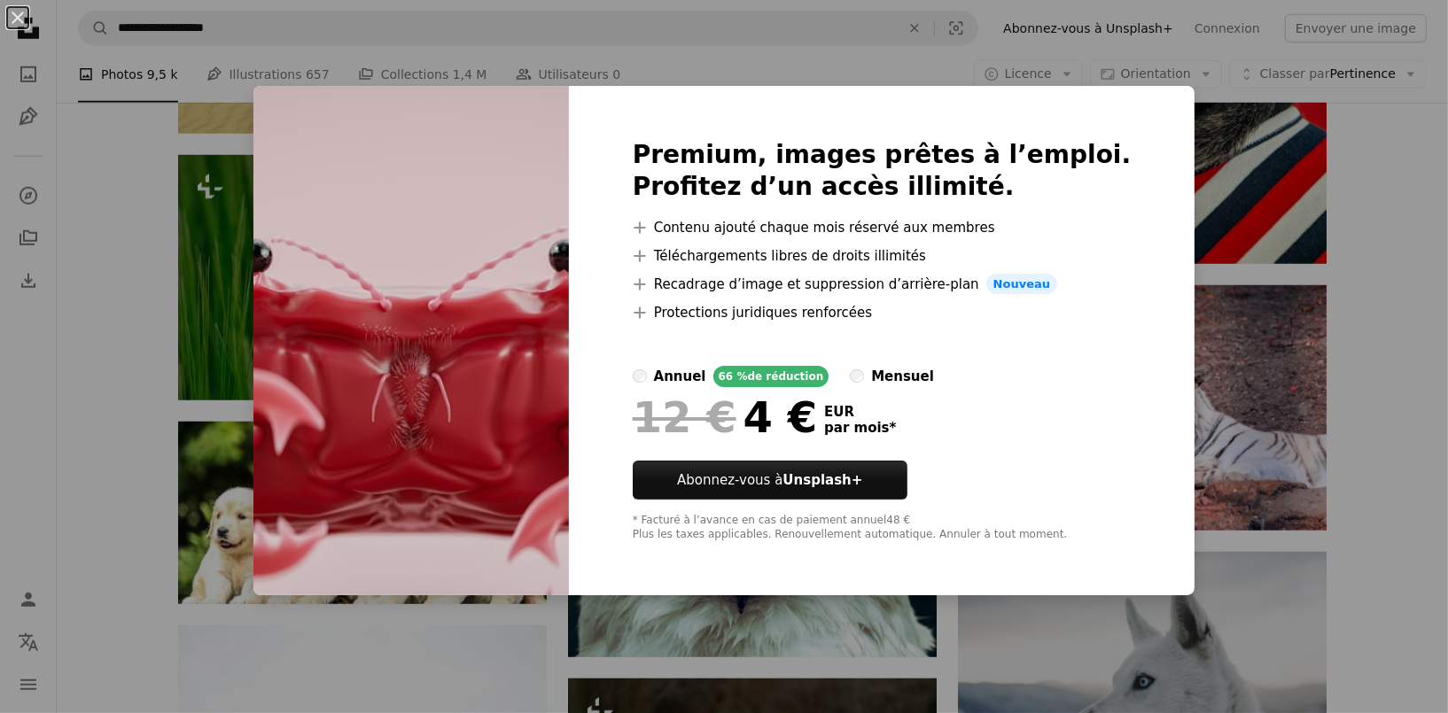
click at [1386, 308] on div "An X shape Premium, images prêtes à l’emploi. Profitez d’un accès illimité. A p…" at bounding box center [724, 356] width 1448 height 713
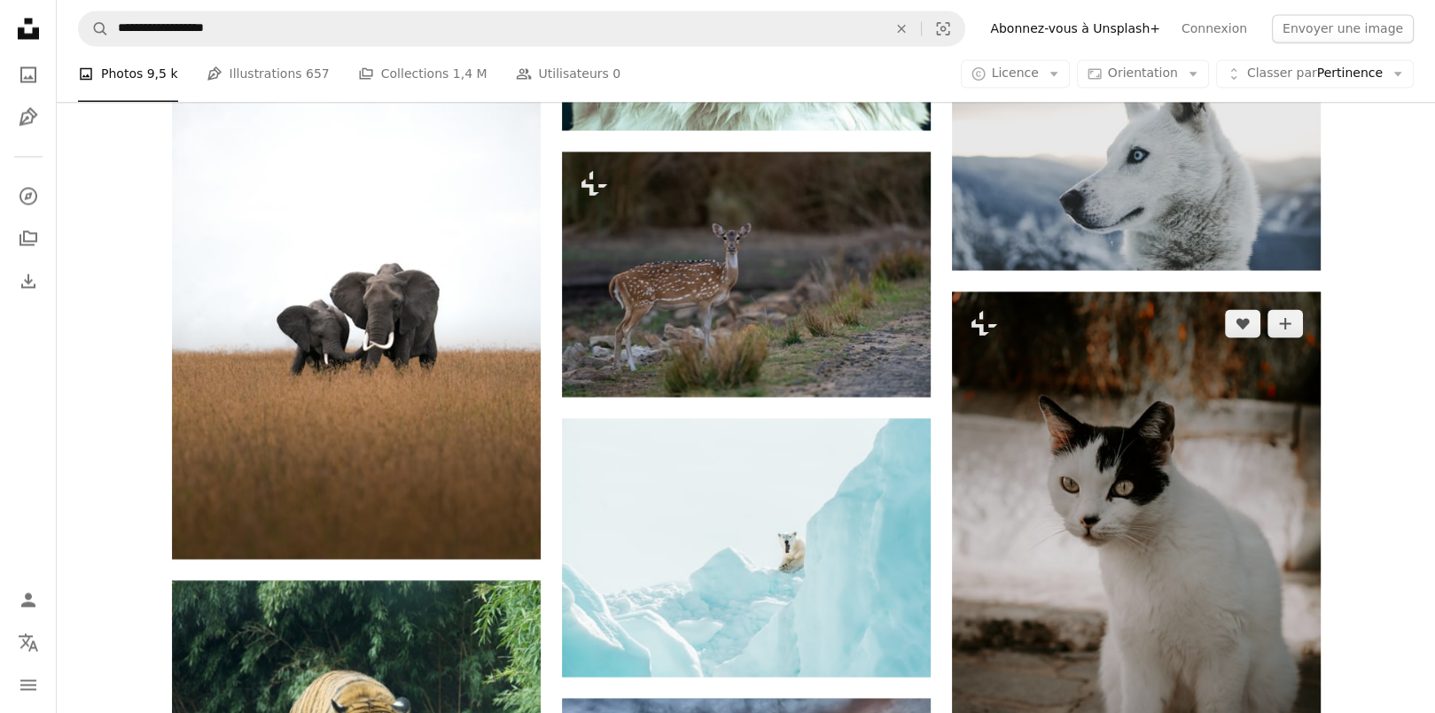
scroll to position [25347, 0]
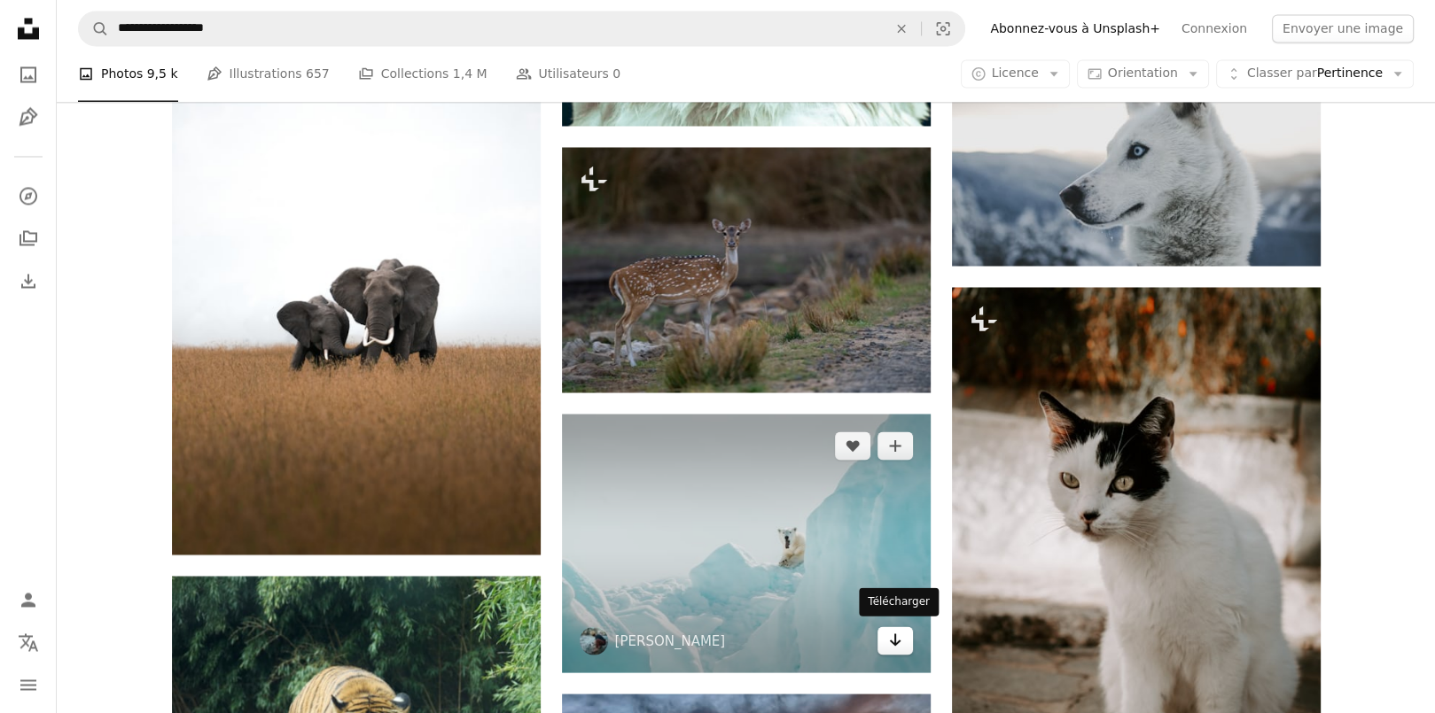
click at [884, 629] on link "Arrow pointing down" at bounding box center [894, 641] width 35 height 28
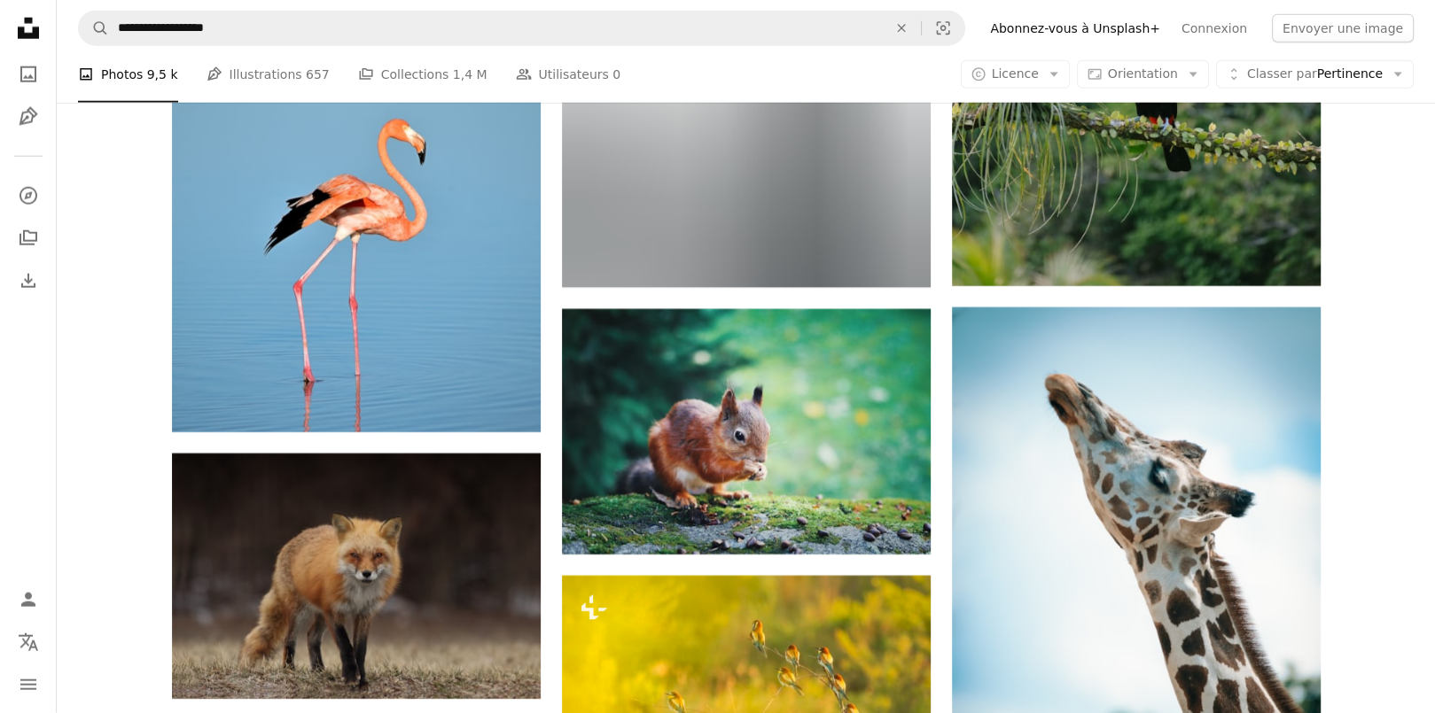
scroll to position [27208, 0]
